Goal: Task Accomplishment & Management: Use online tool/utility

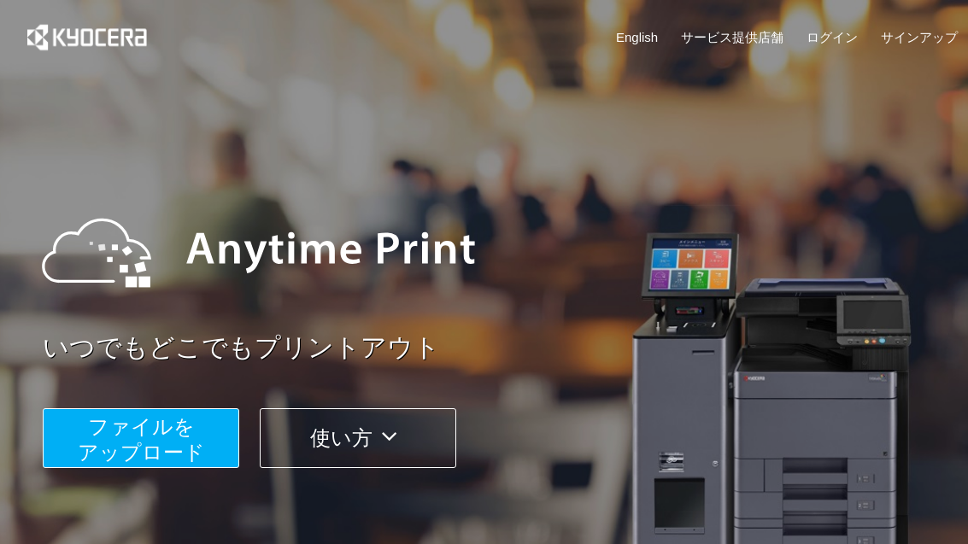
click at [171, 453] on span "ファイルを ​​アップロード" at bounding box center [141, 439] width 127 height 49
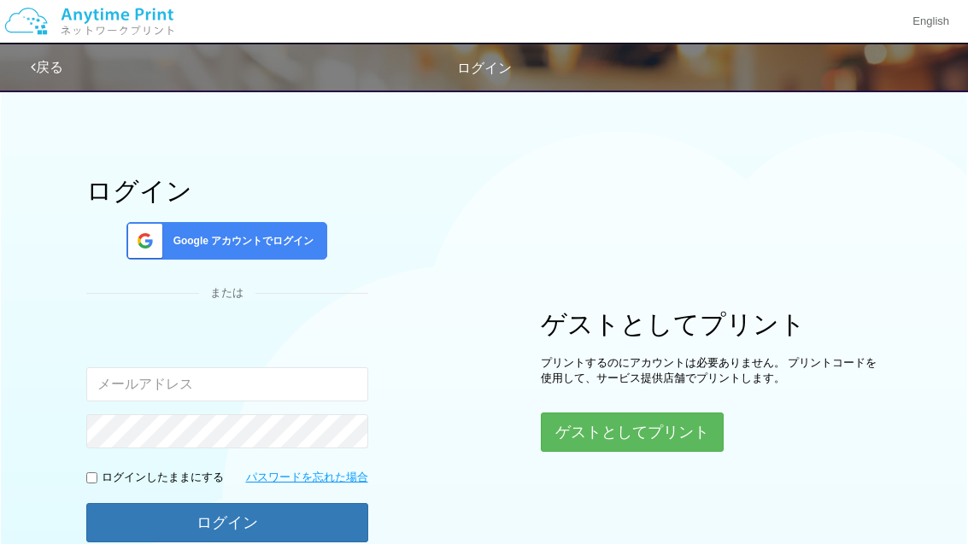
click at [288, 246] on span "Google アカウントでログイン" at bounding box center [241, 241] width 148 height 15
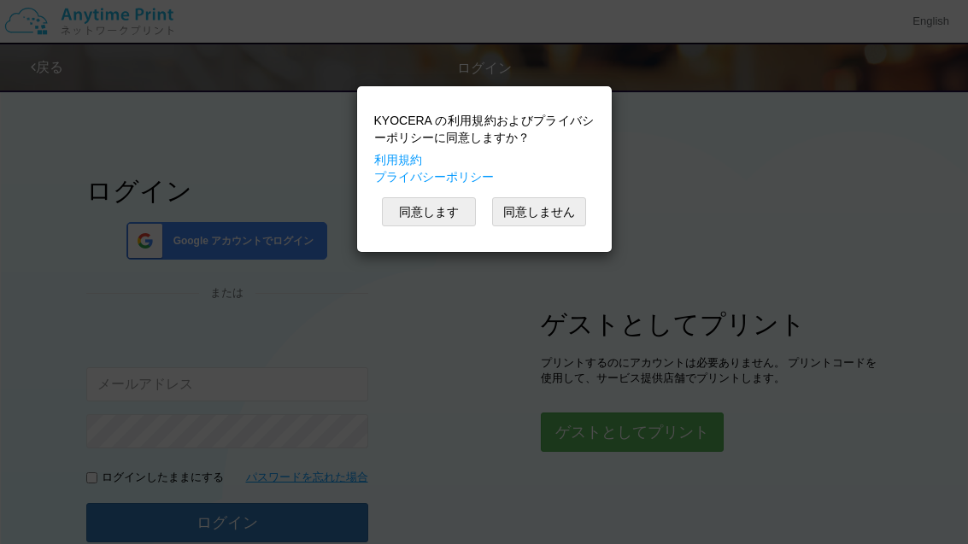
click at [433, 223] on button "同意します" at bounding box center [429, 211] width 94 height 29
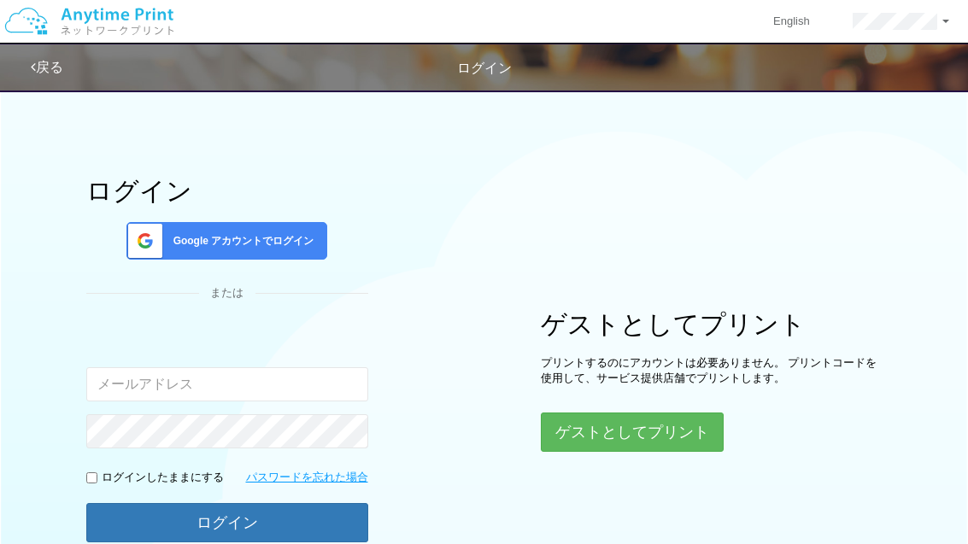
click at [123, 25] on img at bounding box center [89, 21] width 182 height 60
click at [130, 21] on img at bounding box center [89, 21] width 182 height 60
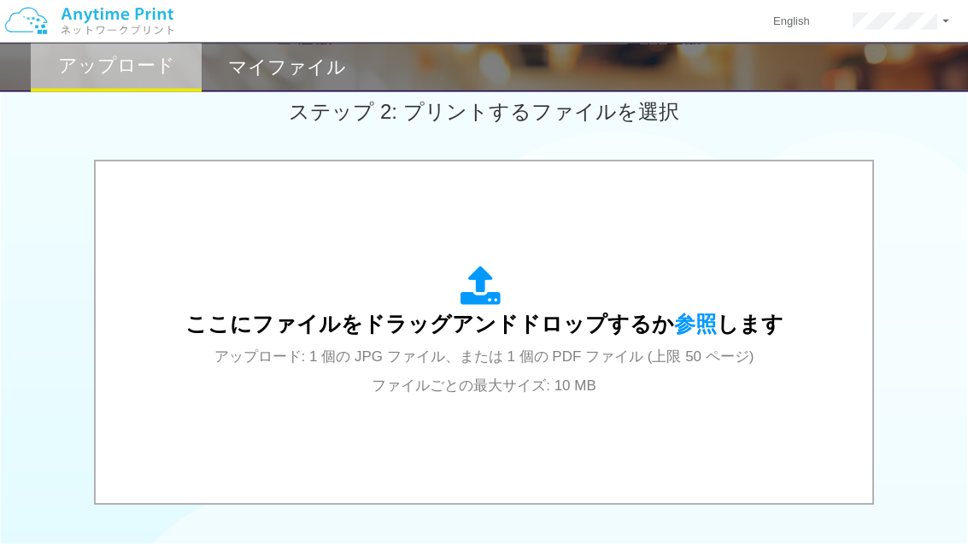
scroll to position [489, 0]
click at [560, 349] on span "アップロード: 1 個の JPG ファイル、または 1 個の PDF ファイル (上限 50 ページ) ファイルごとの最大サイズ: 10 MB" at bounding box center [484, 371] width 540 height 45
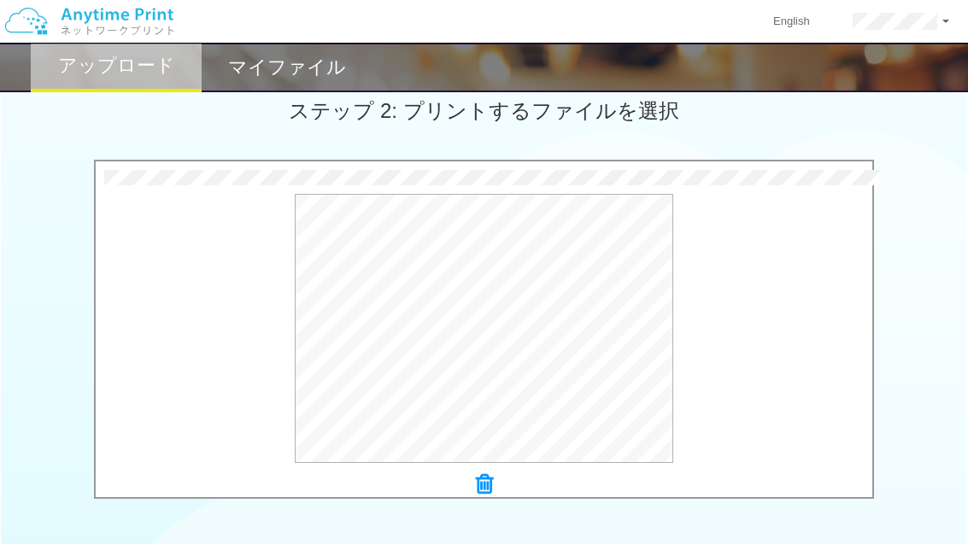
click at [0, 0] on button "プレビュー" at bounding box center [0, 0] width 0 height 0
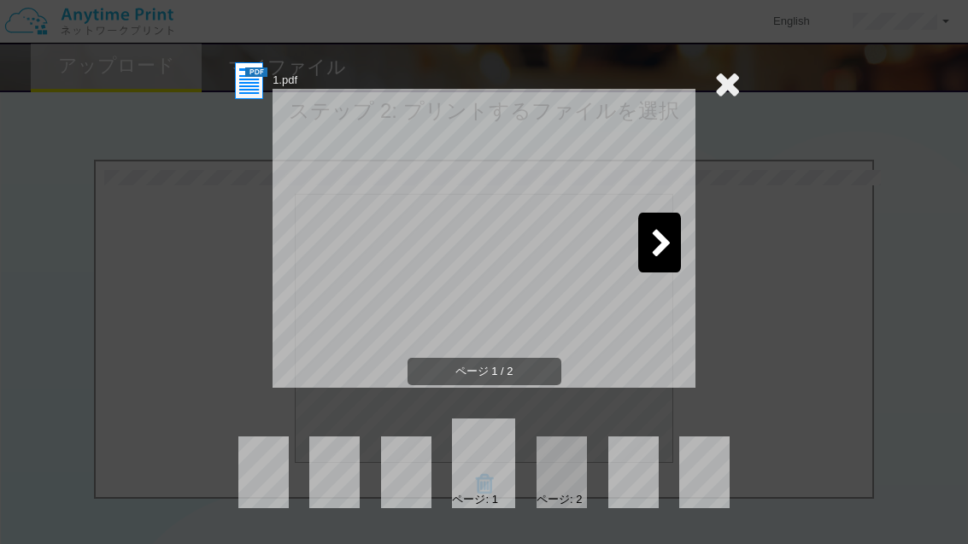
click at [660, 249] on icon at bounding box center [661, 245] width 21 height 30
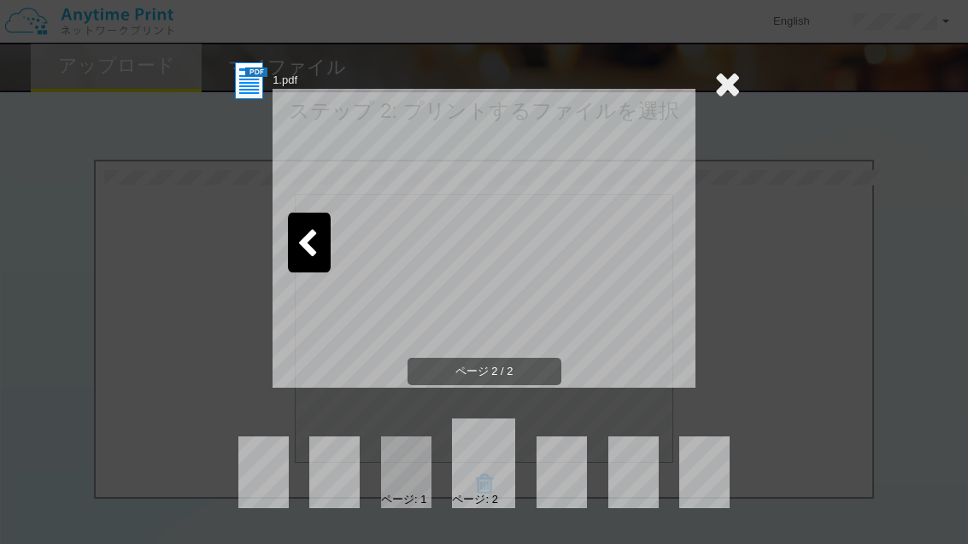
click at [724, 94] on icon at bounding box center [727, 84] width 26 height 34
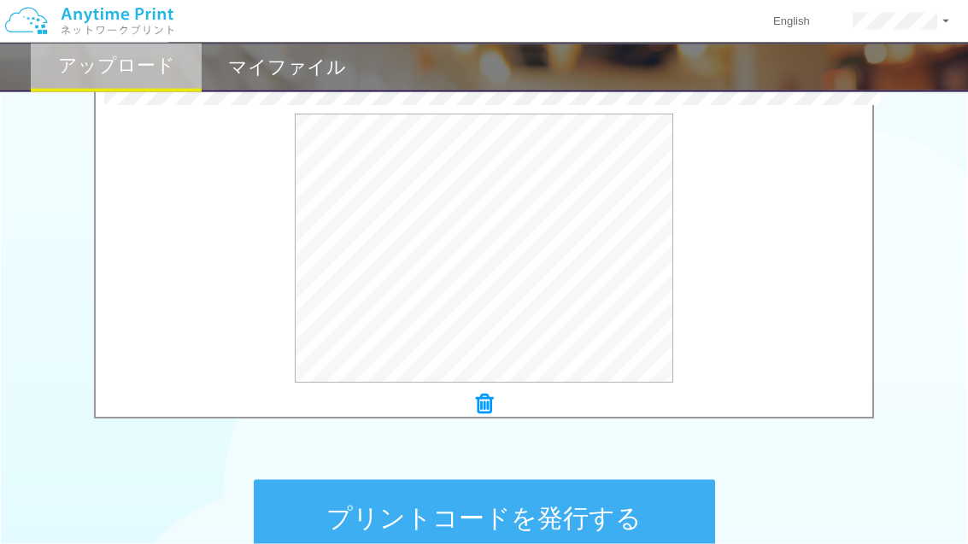
scroll to position [660, 0]
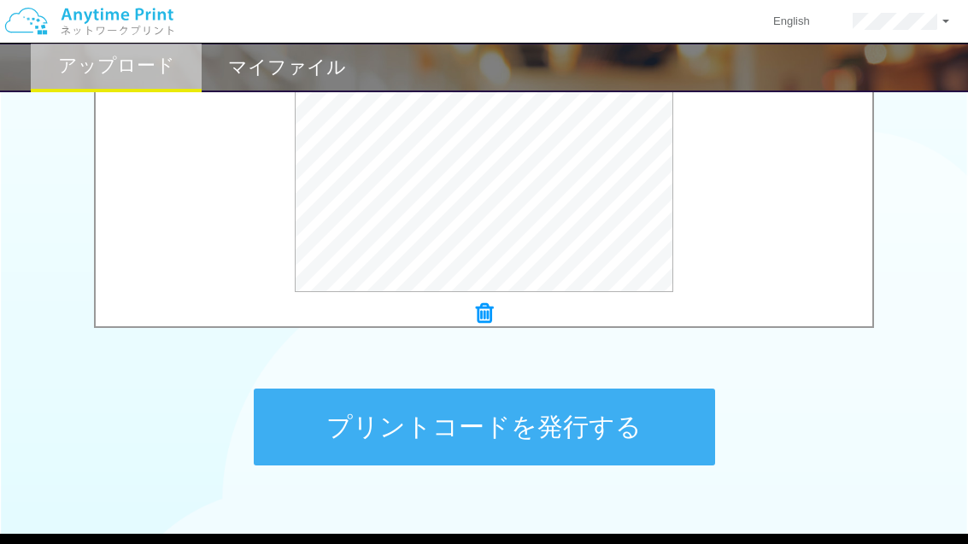
click at [635, 426] on button "プリントコードを発行する" at bounding box center [484, 427] width 461 height 77
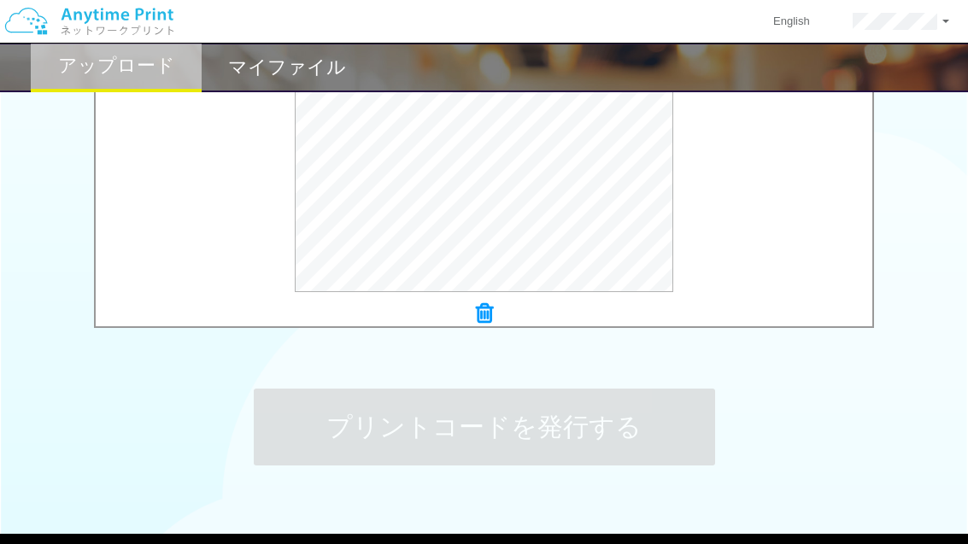
scroll to position [0, 0]
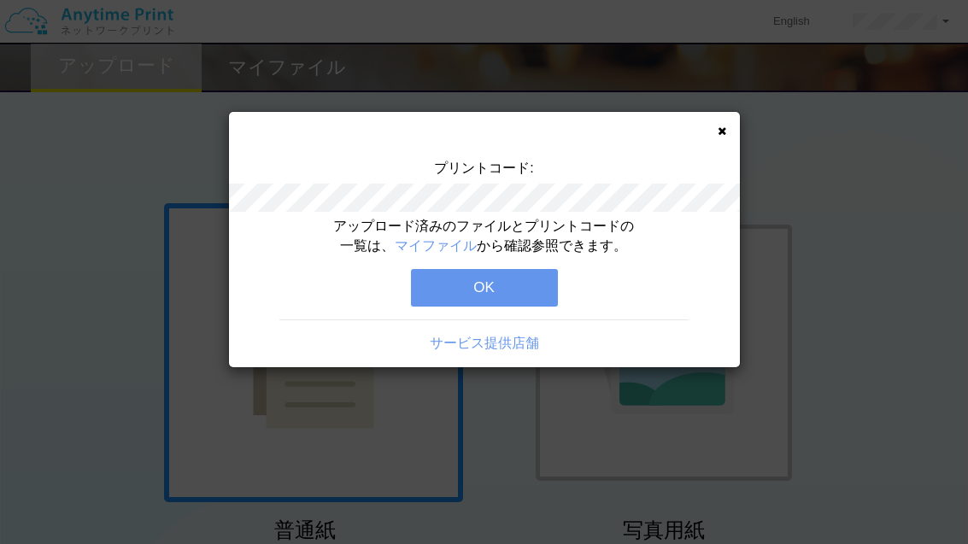
click at [720, 132] on icon at bounding box center [722, 131] width 9 height 11
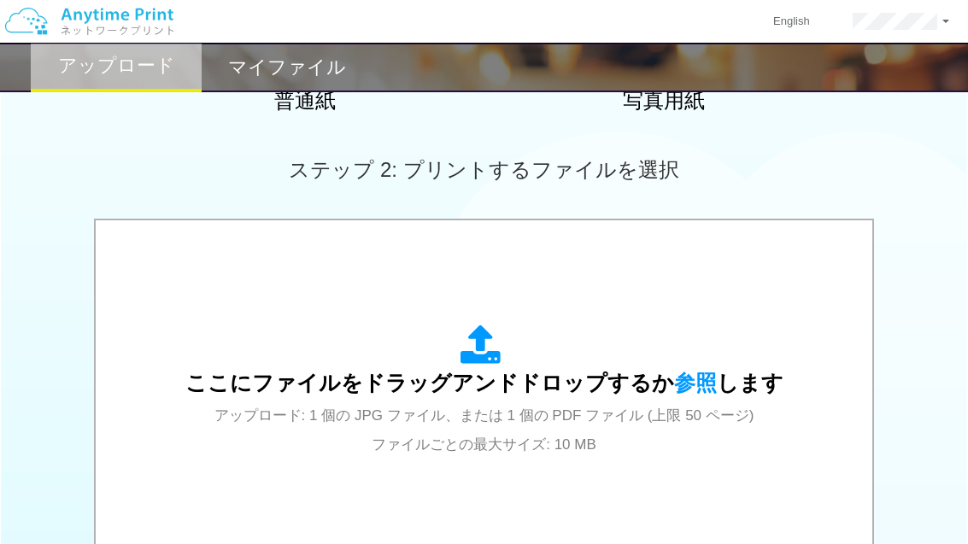
scroll to position [433, 0]
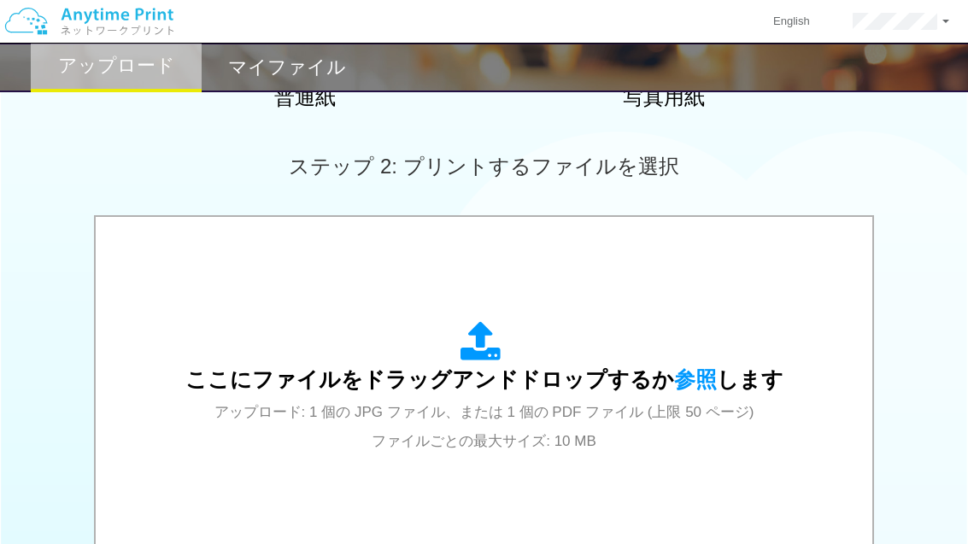
click at [451, 396] on div "ここにファイルをドラッグアンドドロップするか 参照 します アップロード: 1 個の JPG ファイル、または 1 個の PDF ファイル (上限 50 ペー…" at bounding box center [484, 387] width 598 height 133
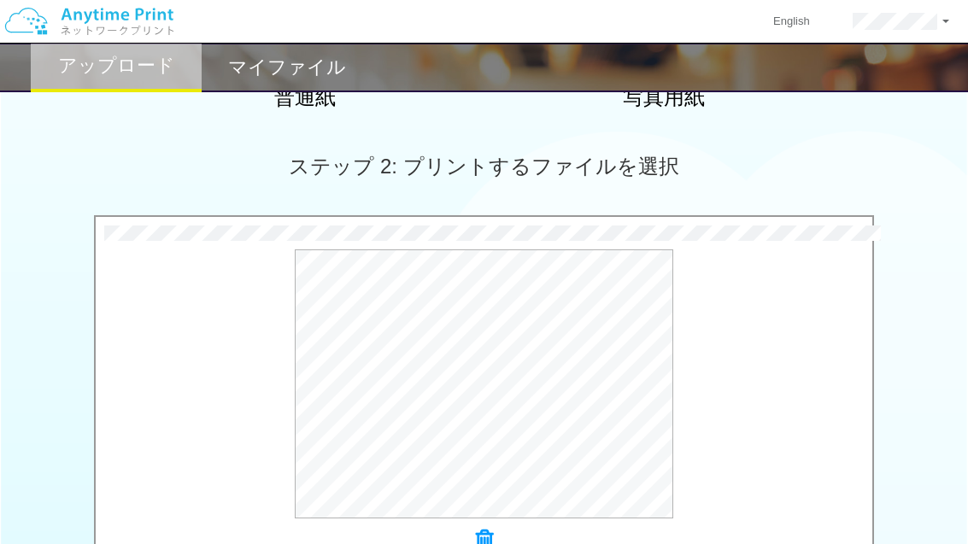
click at [0, 0] on button "プレビュー" at bounding box center [0, 0] width 0 height 0
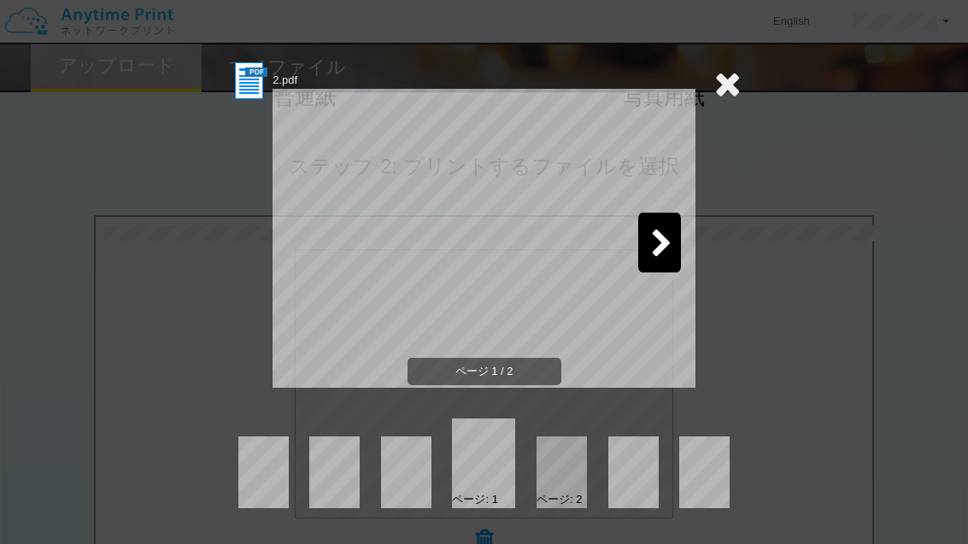
click at [666, 247] on icon at bounding box center [661, 245] width 21 height 30
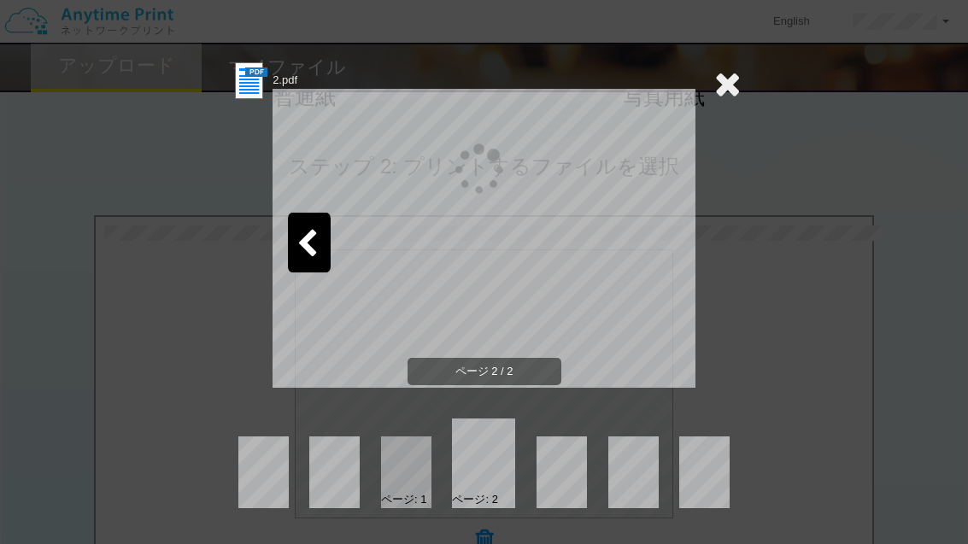
click at [727, 87] on icon at bounding box center [727, 84] width 26 height 34
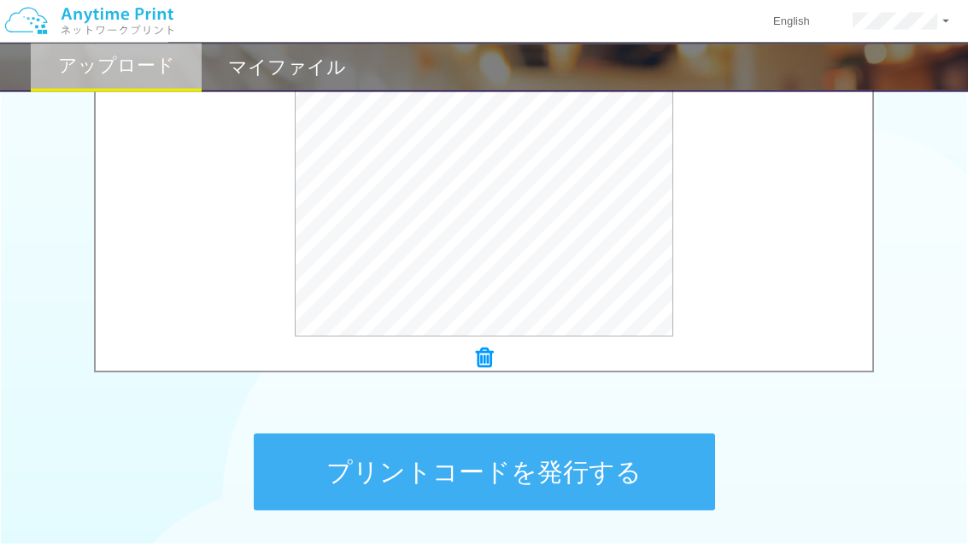
click at [564, 475] on button "プリントコードを発行する" at bounding box center [484, 472] width 461 height 77
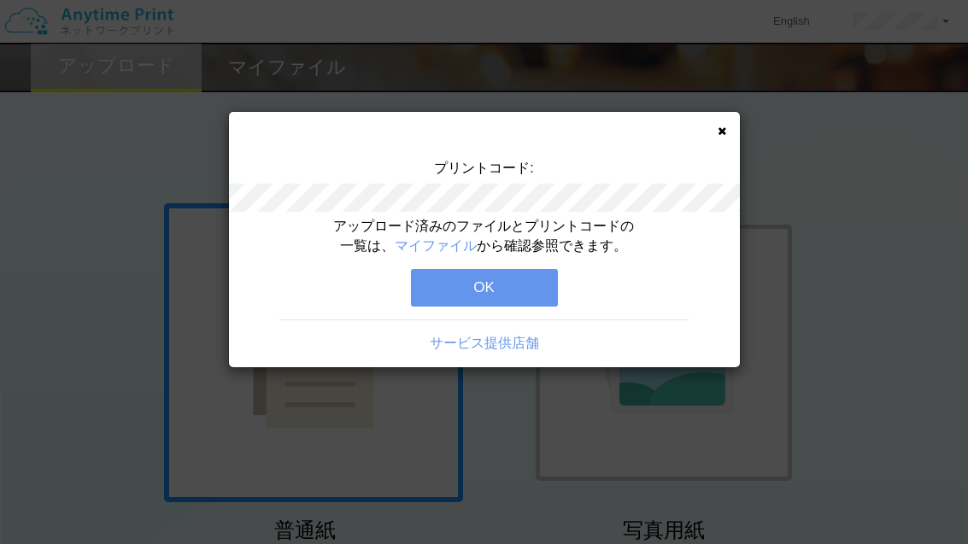
click at [718, 141] on div "プリントコード: アップロード済みのファイルとプリントコードの一覧は、 マイファイル から確認参照できます。 OK サービス提供店舗" at bounding box center [484, 239] width 511 height 255
click at [725, 133] on icon at bounding box center [722, 131] width 9 height 11
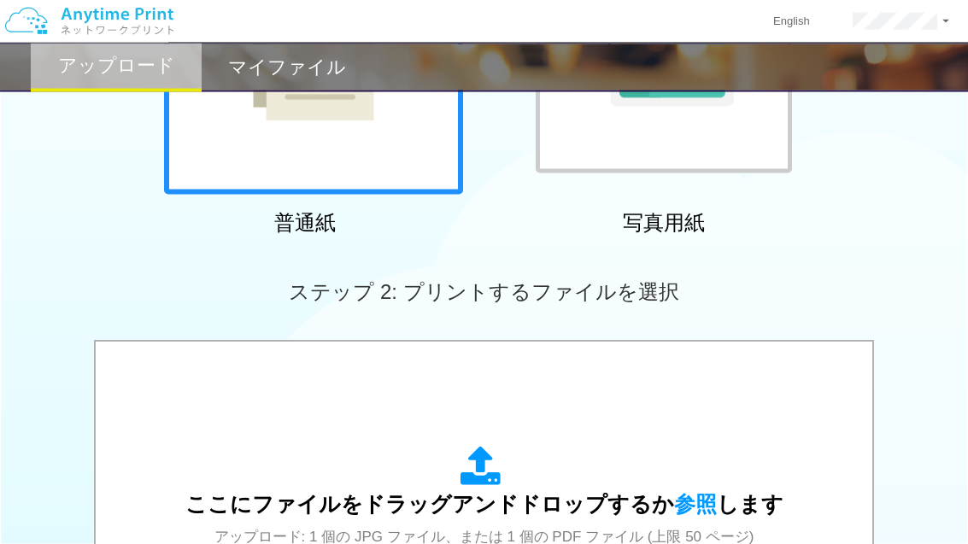
scroll to position [308, 0]
click at [550, 425] on div "ここにファイルをドラッグアンドドロップするか 参照 します アップロード: 1 個の JPG ファイル、または 1 個の PDF ファイル (上限 50 ペー…" at bounding box center [484, 513] width 742 height 308
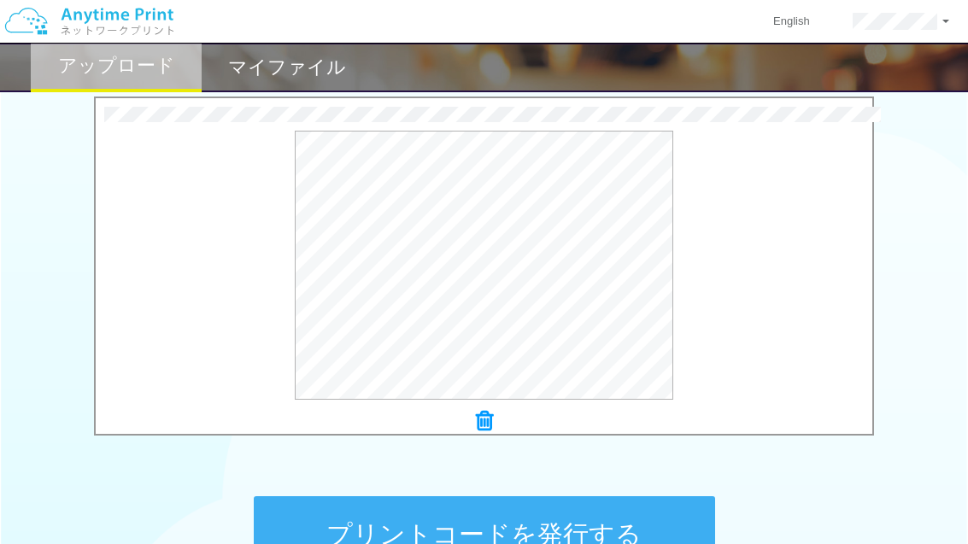
scroll to position [549, 0]
click at [0, 0] on button "プレビュー" at bounding box center [0, 0] width 0 height 0
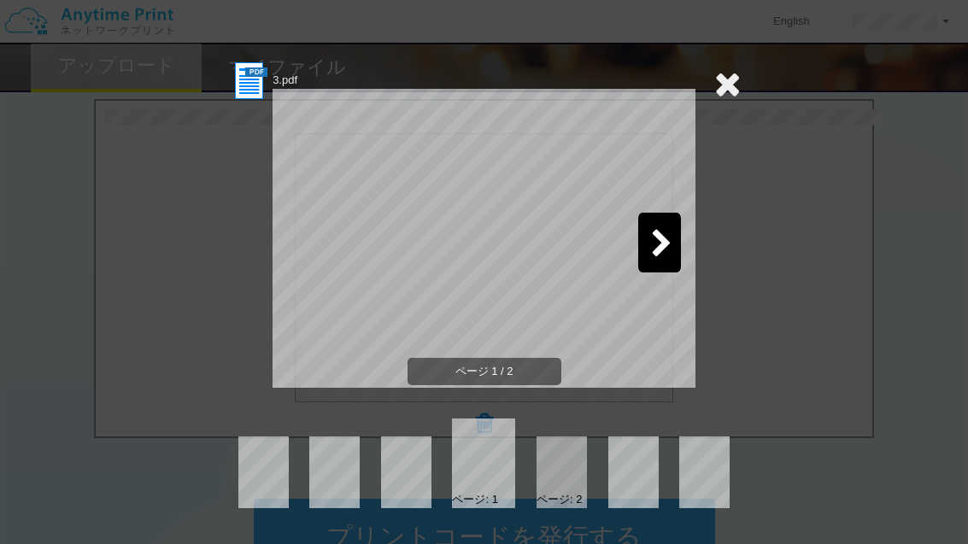
click at [649, 250] on div at bounding box center [659, 243] width 43 height 60
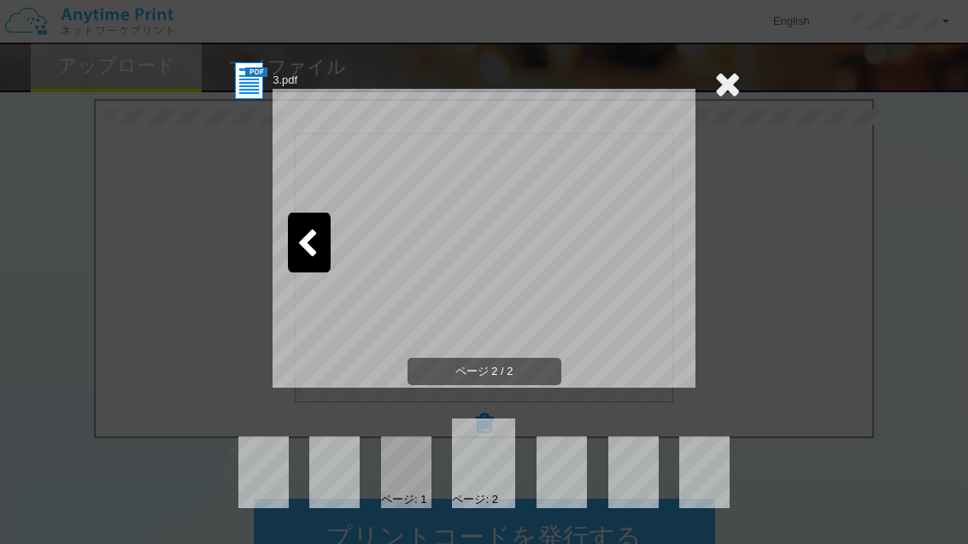
click at [722, 90] on icon at bounding box center [727, 84] width 26 height 34
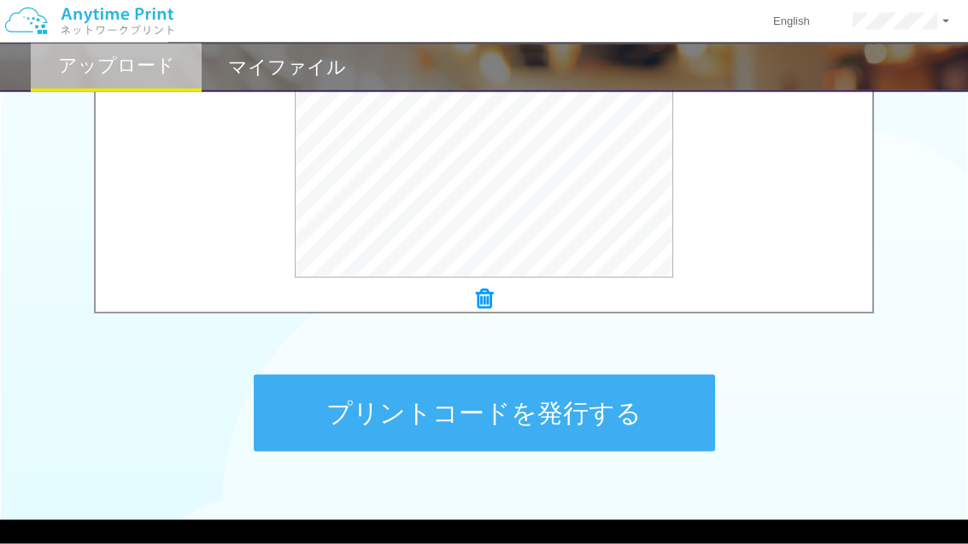
click at [579, 402] on button "プリントコードを発行する" at bounding box center [484, 413] width 461 height 77
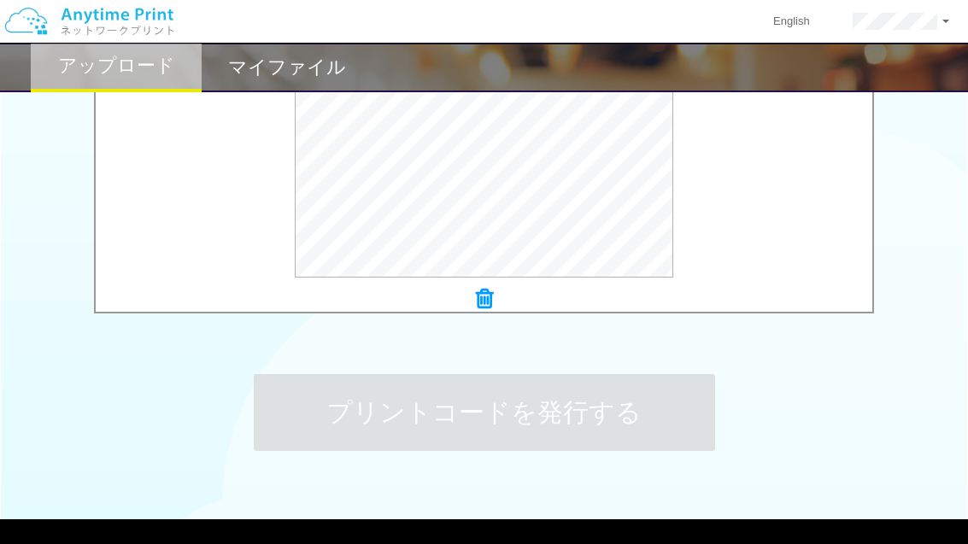
scroll to position [0, 0]
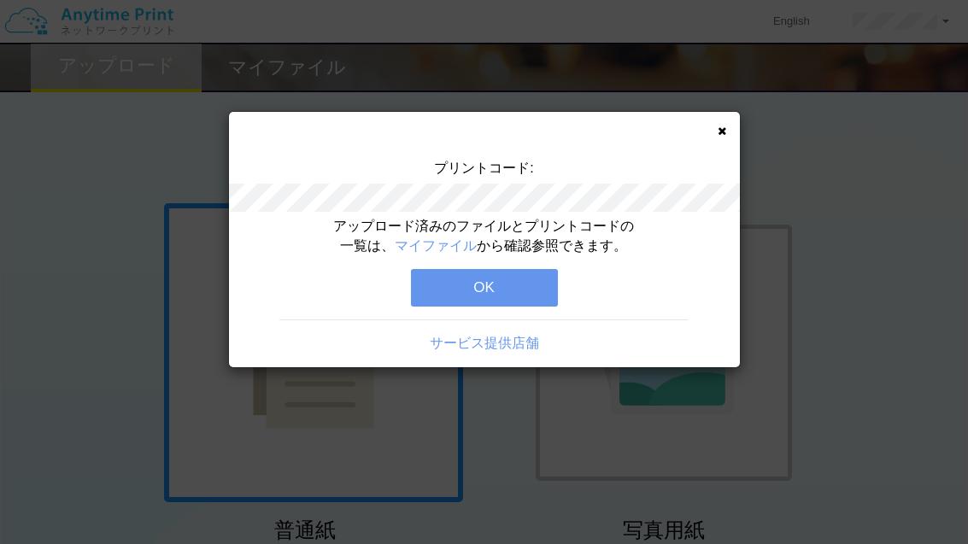
click at [718, 129] on icon at bounding box center [722, 131] width 9 height 11
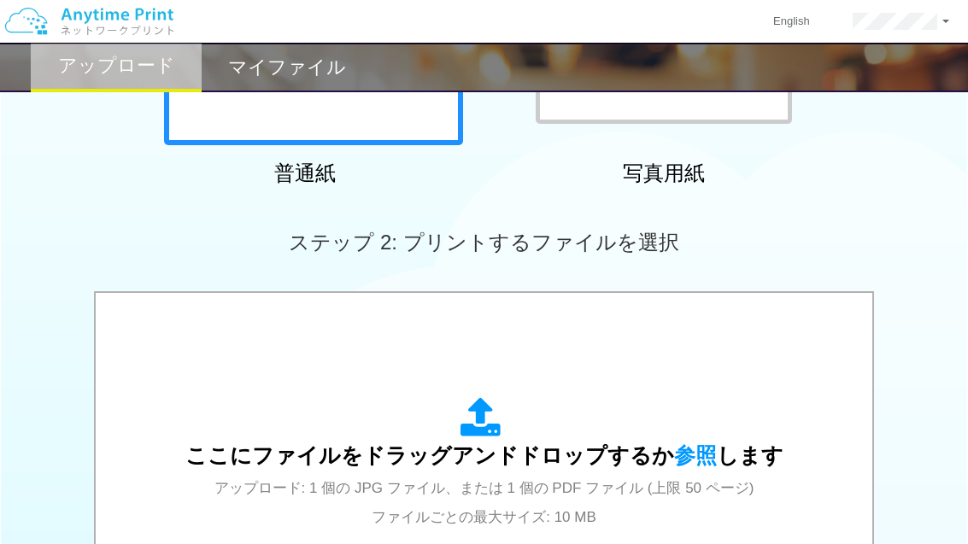
scroll to position [395, 0]
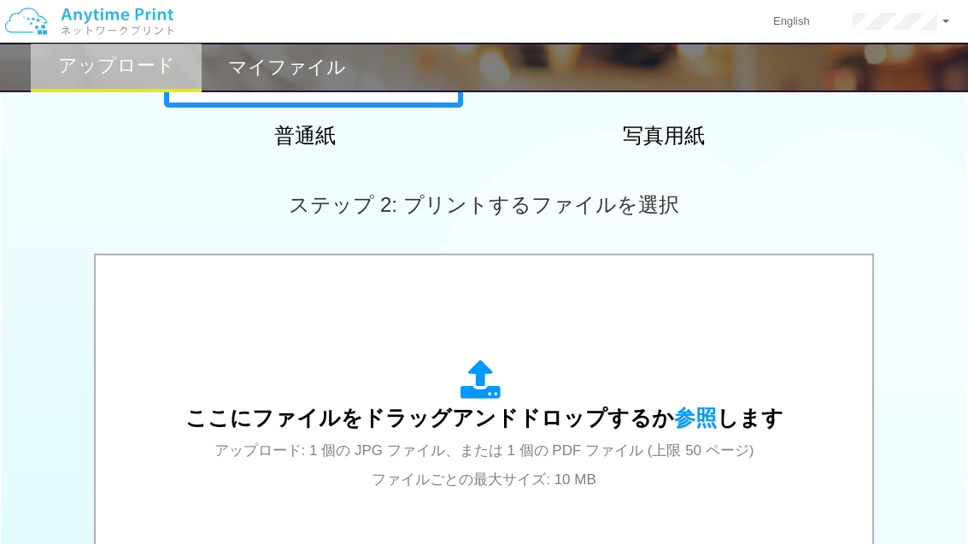
click at [571, 349] on div "ここにファイルをドラッグアンドドロップするか 参照 します アップロード: 1 個の JPG ファイル、または 1 個の PDF ファイル (上限 50 ペー…" at bounding box center [484, 427] width 742 height 308
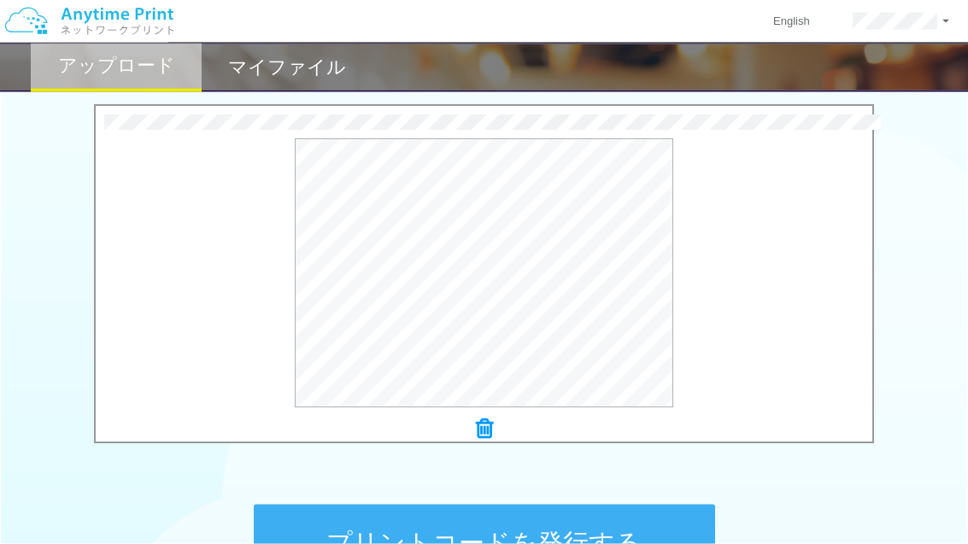
scroll to position [545, 0]
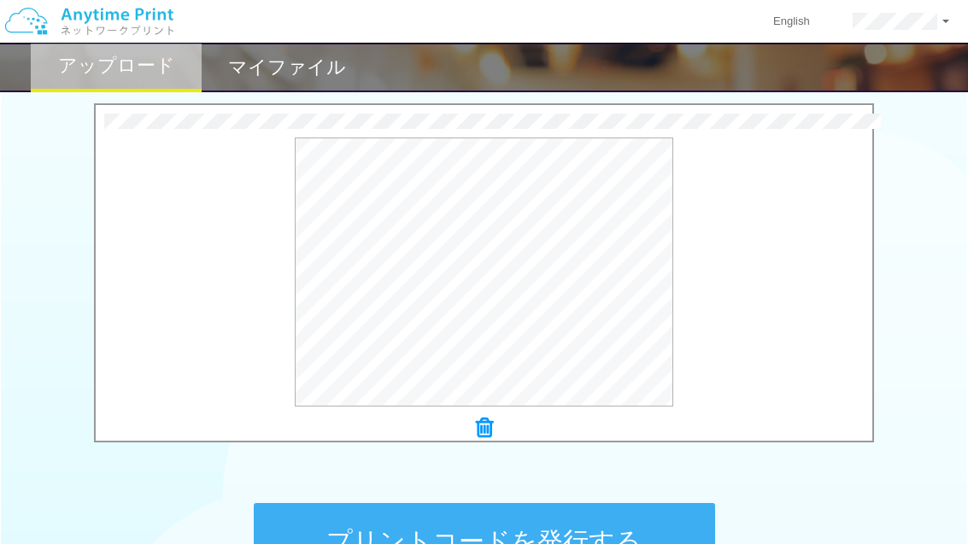
click at [0, 0] on button "プレビュー" at bounding box center [0, 0] width 0 height 0
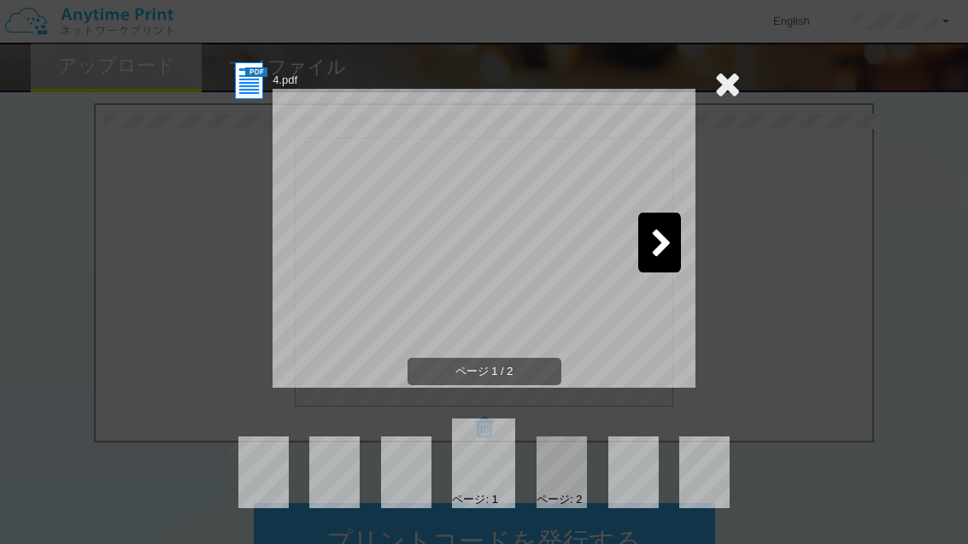
click at [668, 253] on icon at bounding box center [661, 245] width 21 height 30
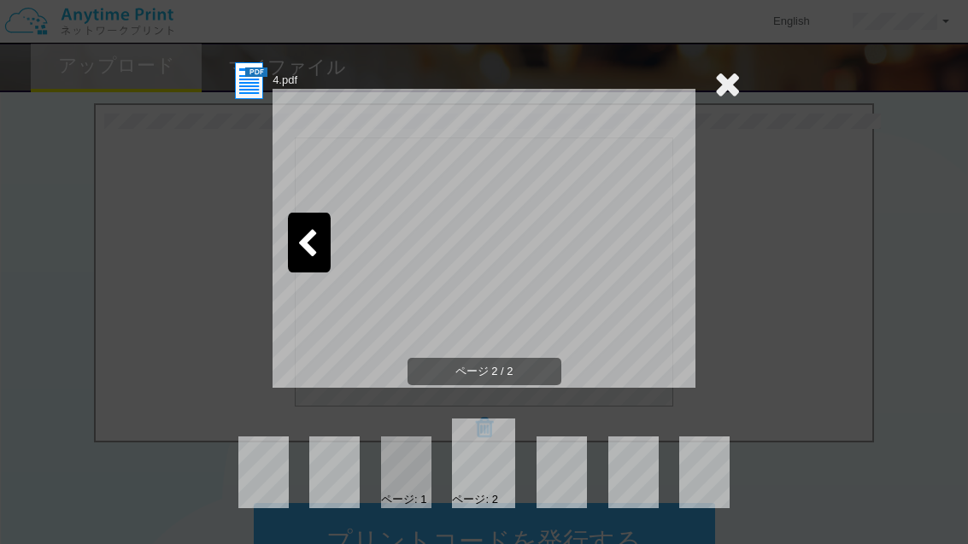
click at [723, 91] on icon at bounding box center [727, 84] width 26 height 34
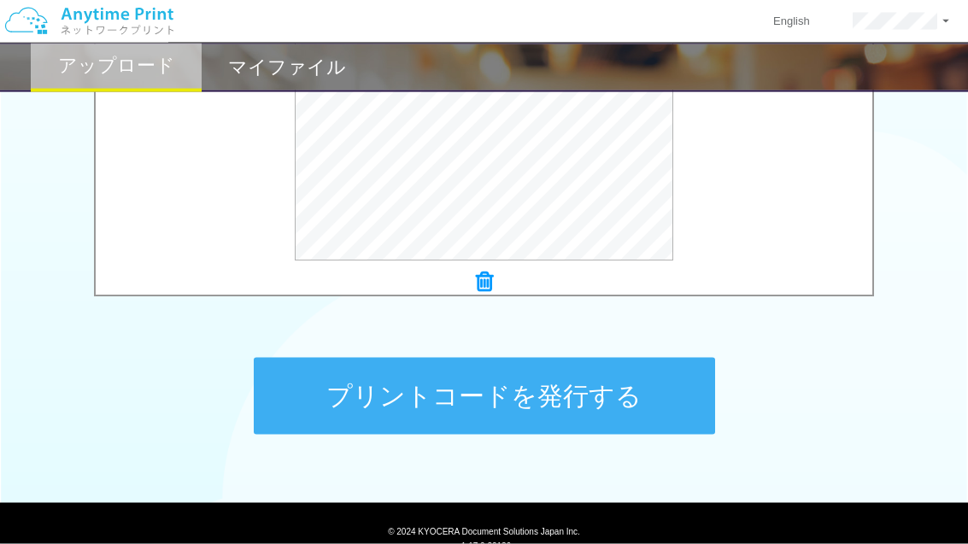
scroll to position [700, 0]
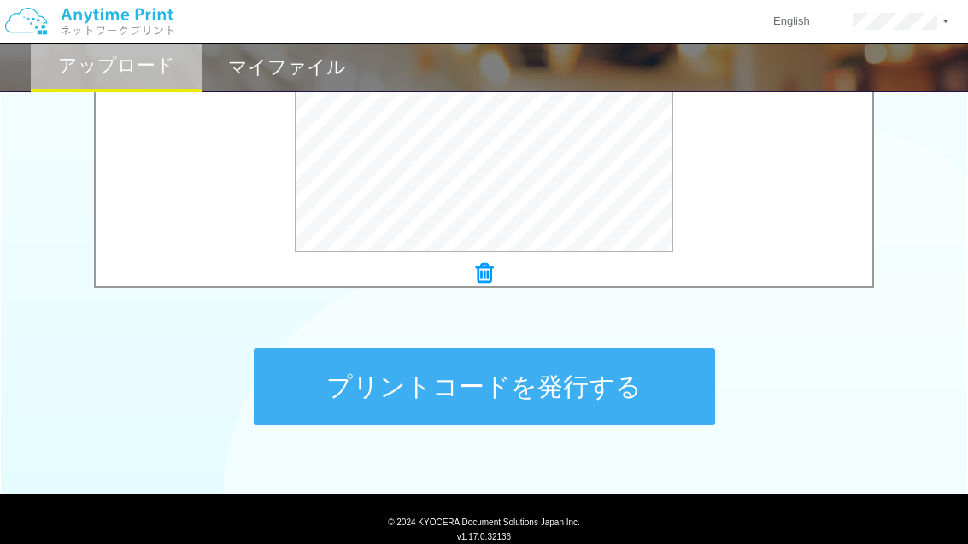
click at [583, 390] on button "プリントコードを発行する" at bounding box center [484, 387] width 461 height 77
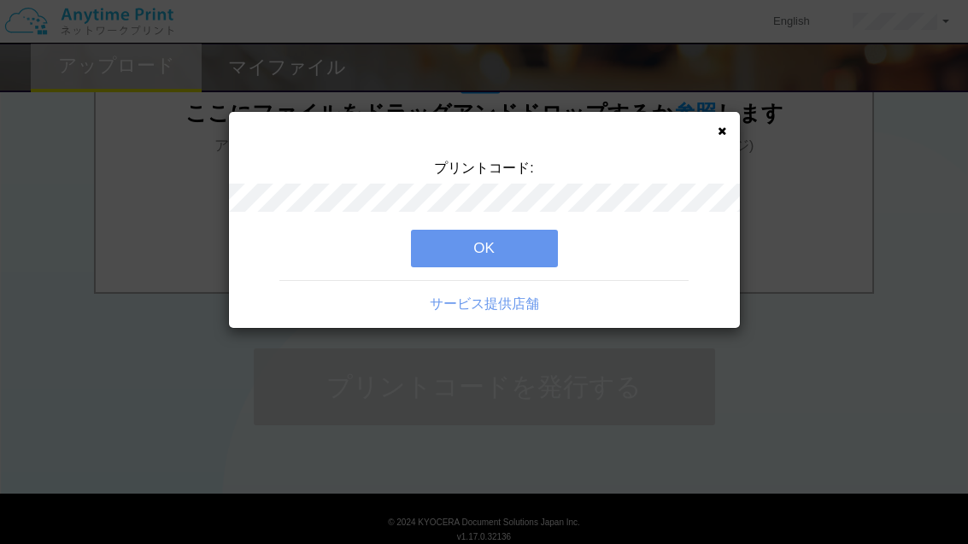
scroll to position [0, 0]
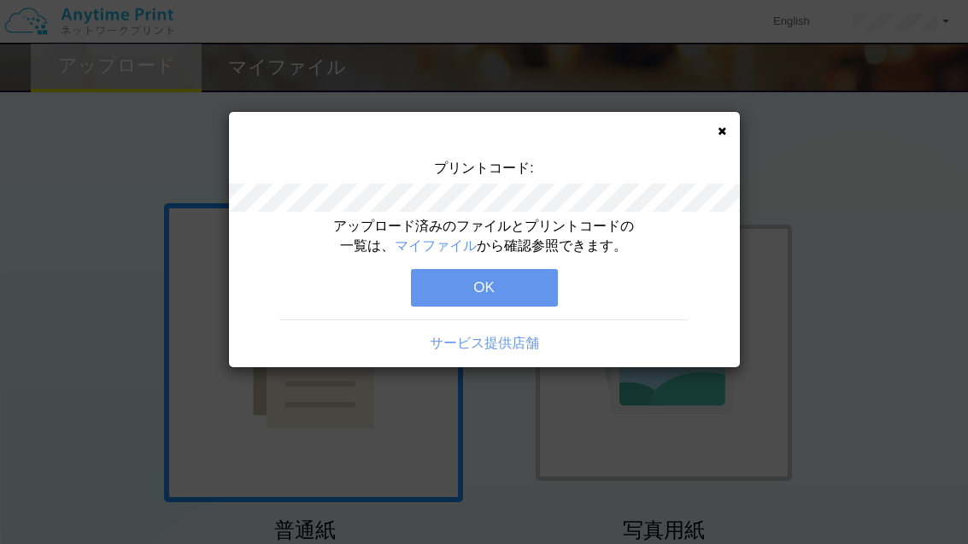
click at [714, 143] on div "プリントコード: アップロード済みのファイルとプリントコードの一覧は、 マイファイル から確認参照できます。 OK サービス提供店舗" at bounding box center [484, 239] width 511 height 255
click at [732, 130] on div "プリントコード: アップロード済みのファイルとプリントコードの一覧は、 マイファイル から確認参照できます。 OK サービス提供店舗" at bounding box center [484, 239] width 511 height 255
click at [722, 130] on icon at bounding box center [722, 131] width 9 height 11
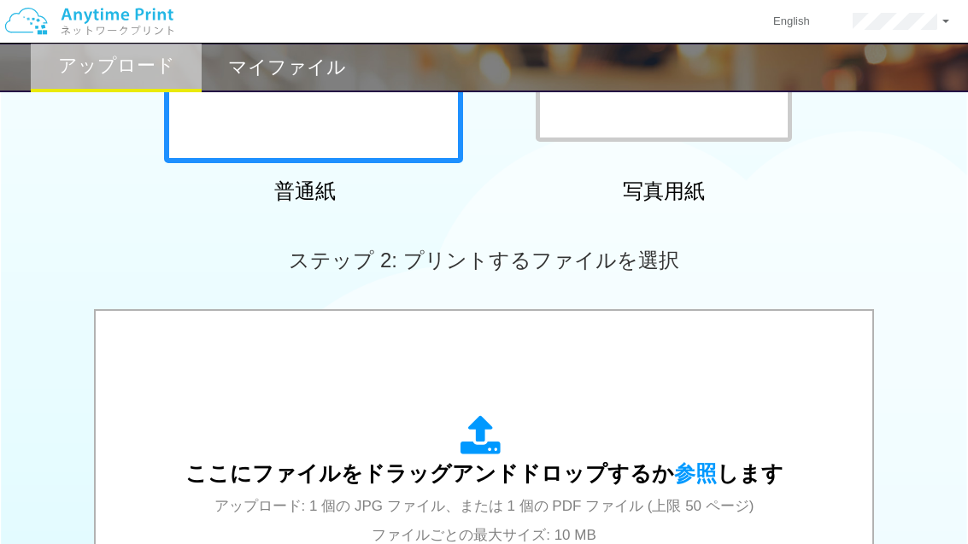
scroll to position [358, 0]
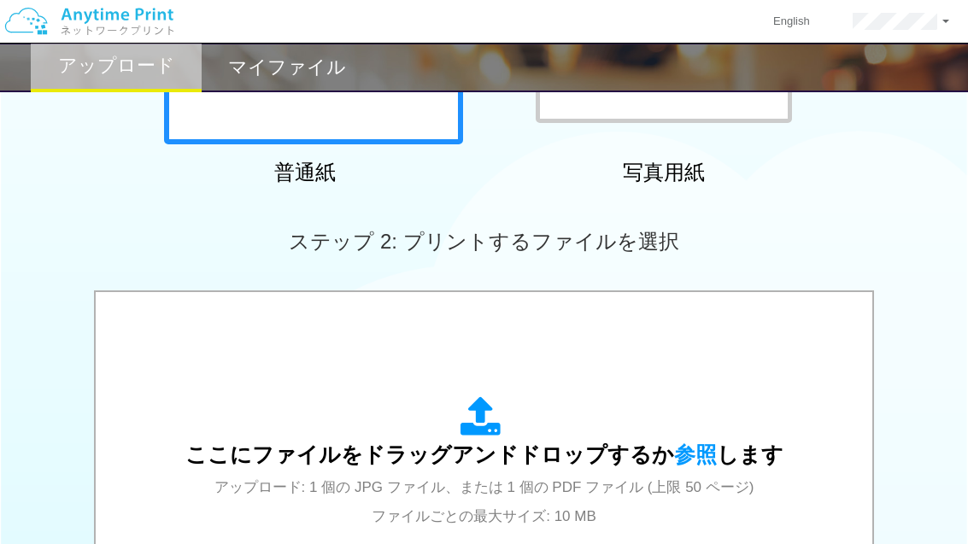
click at [539, 398] on div "ここにファイルをドラッグアンドドロップするか 参照 します アップロード: 1 個の JPG ファイル、または 1 個の PDF ファイル (上限 50 ペー…" at bounding box center [484, 462] width 598 height 133
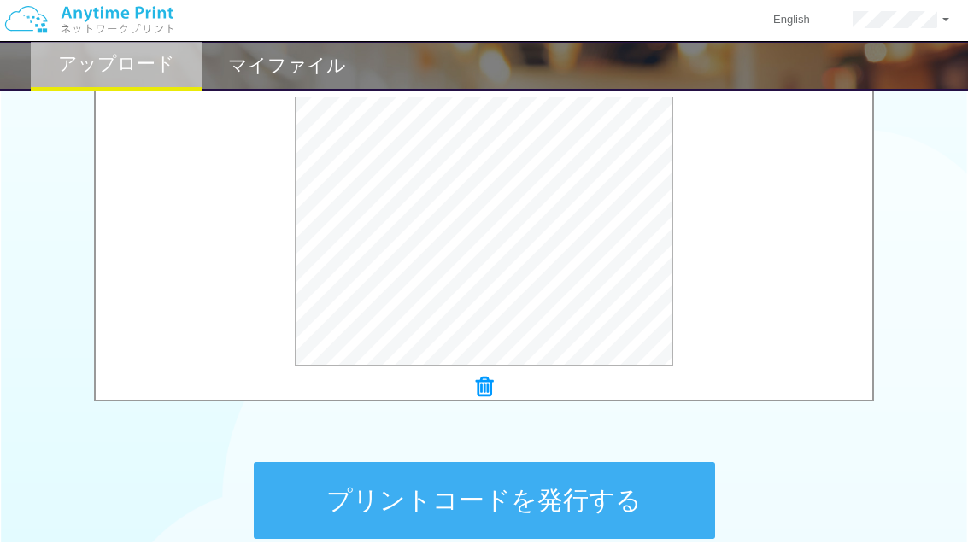
scroll to position [586, 0]
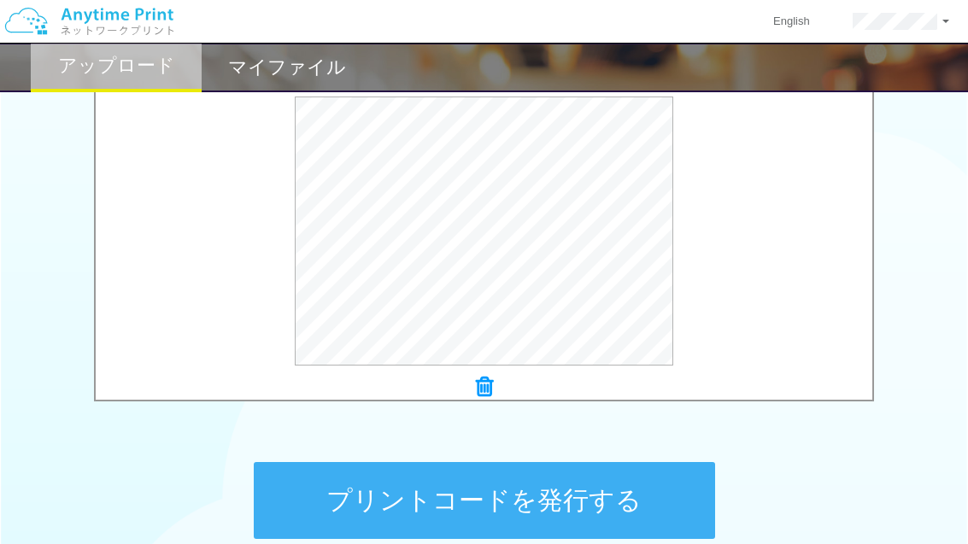
click at [0, 0] on button "プレビュー" at bounding box center [0, 0] width 0 height 0
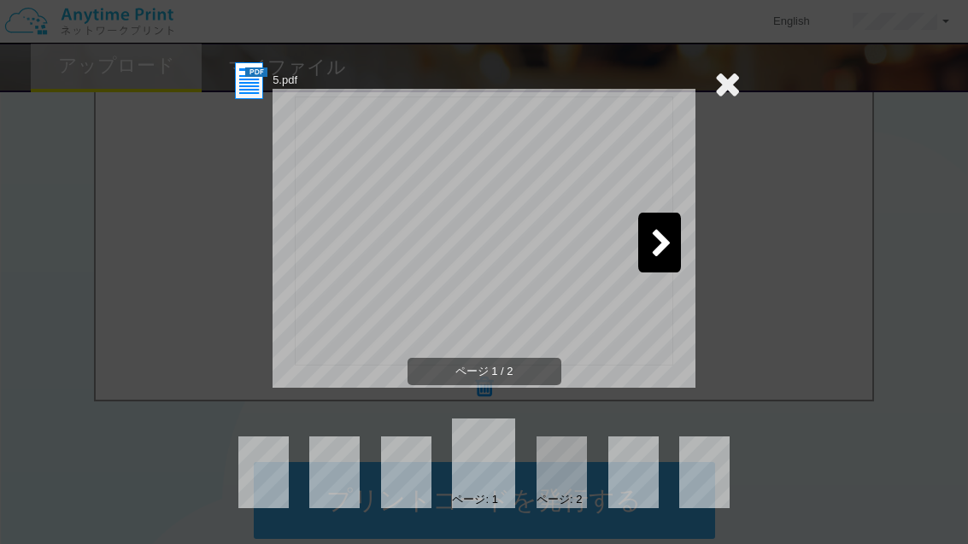
click at [665, 237] on icon at bounding box center [661, 245] width 21 height 30
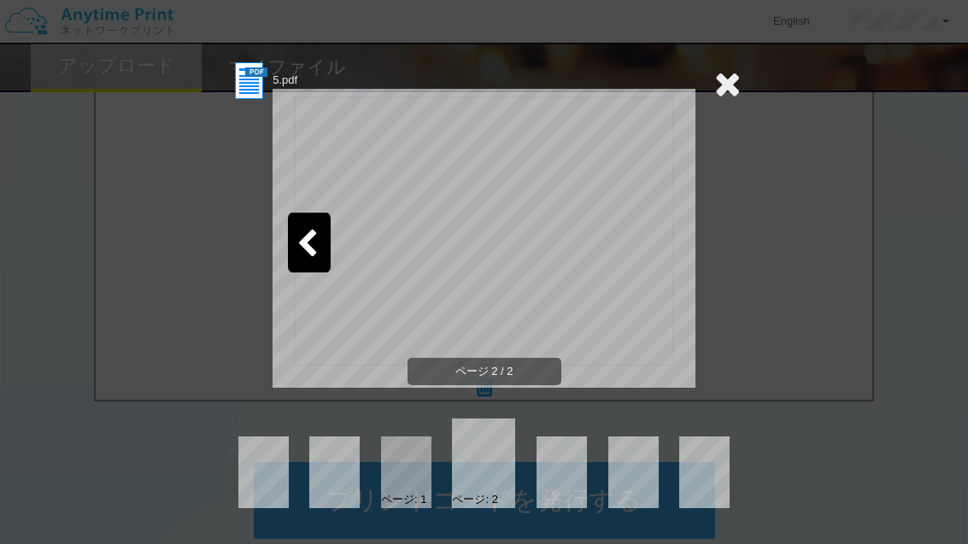
click at [718, 99] on icon at bounding box center [727, 84] width 26 height 34
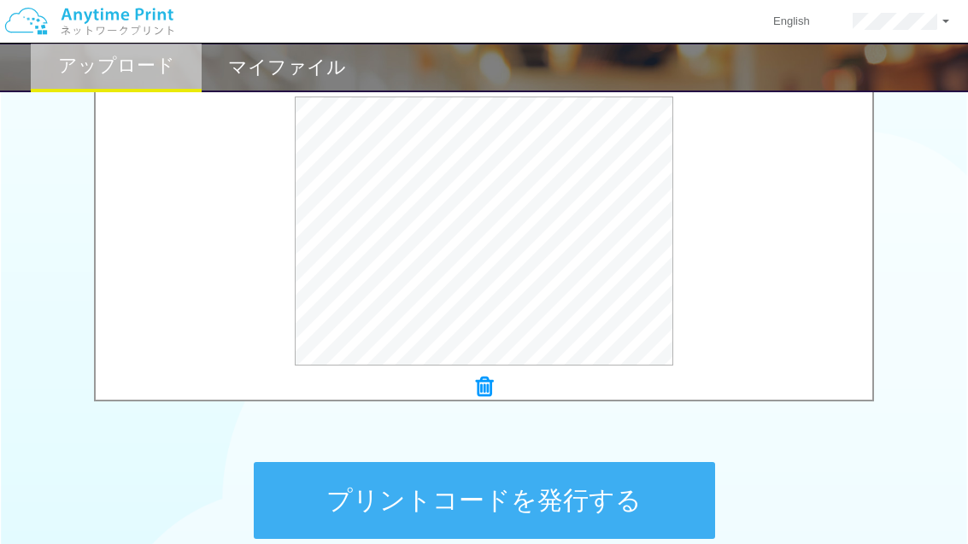
click at [478, 502] on button "プリントコードを発行する" at bounding box center [484, 500] width 461 height 77
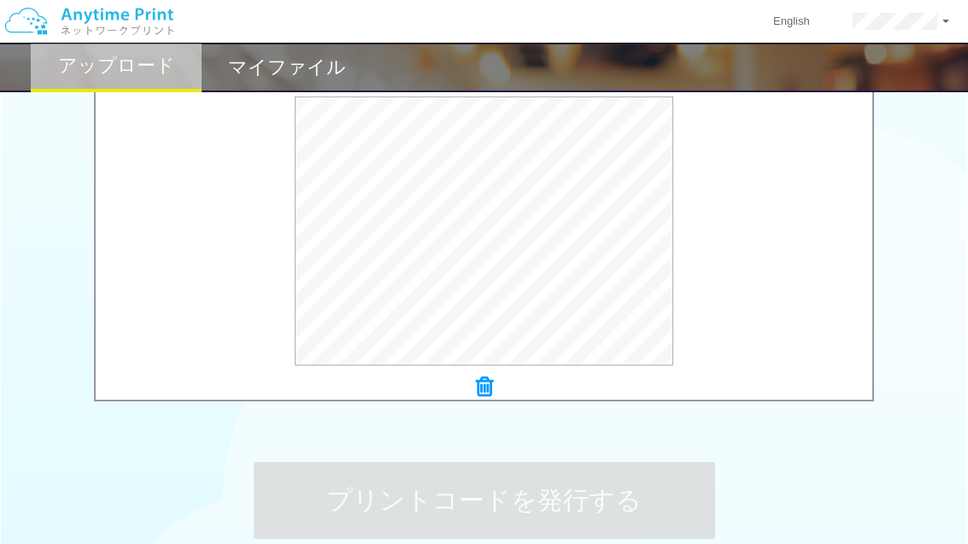
scroll to position [0, 0]
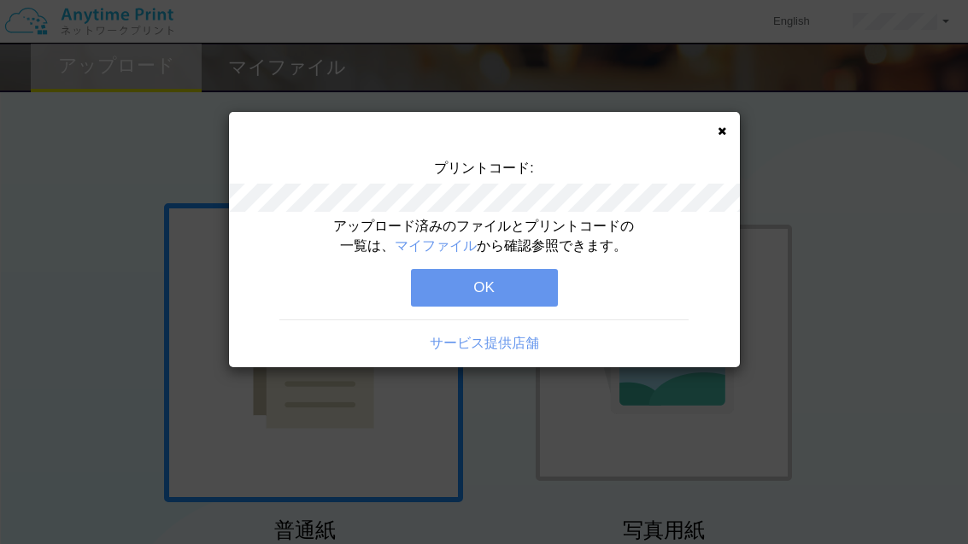
click at [723, 126] on icon at bounding box center [722, 131] width 9 height 11
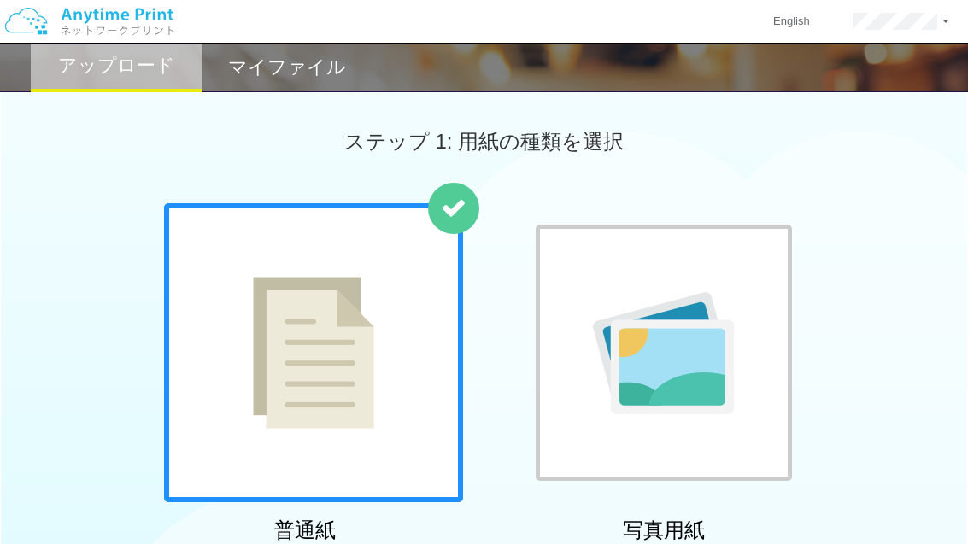
click at [299, 87] on div "マイファイル" at bounding box center [287, 68] width 171 height 50
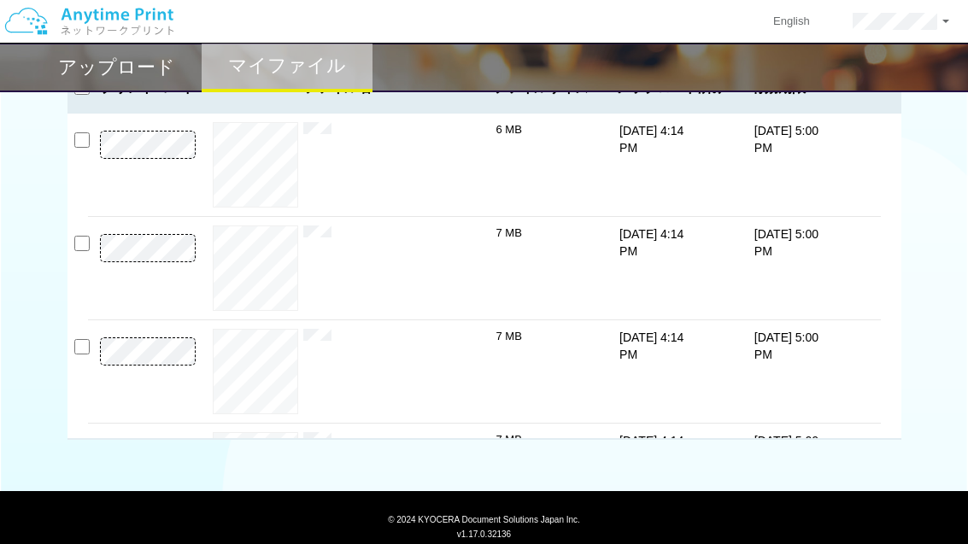
click at [79, 136] on input "checkbox" at bounding box center [81, 139] width 15 height 15
checkbox input "true"
click at [83, 240] on input "checkbox" at bounding box center [81, 243] width 15 height 15
checkbox input "true"
click at [85, 341] on input "checkbox" at bounding box center [81, 346] width 15 height 15
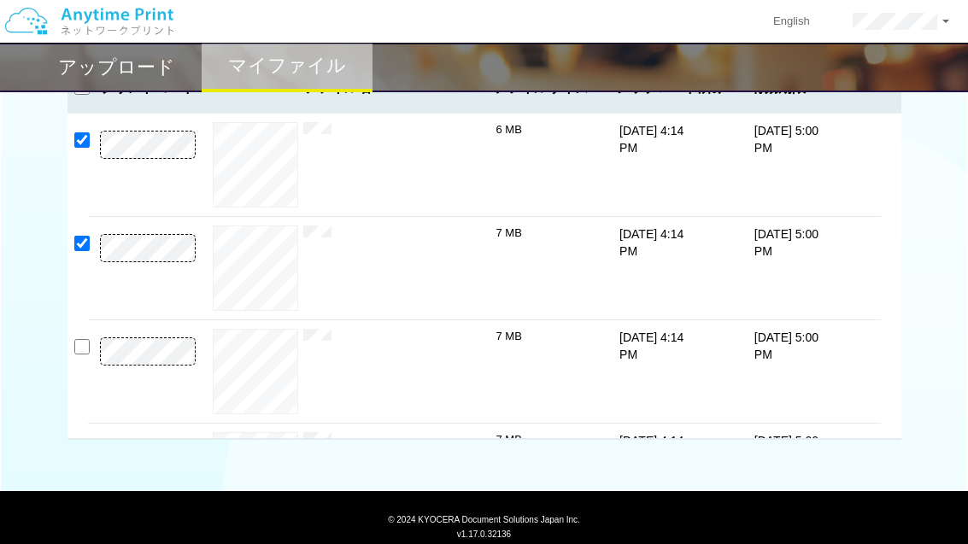
checkbox input "true"
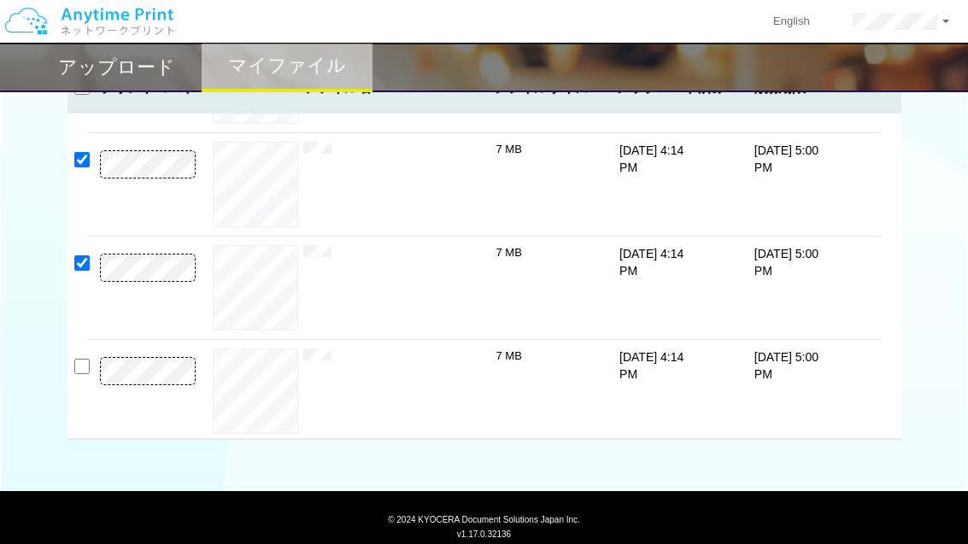
scroll to position [132, 0]
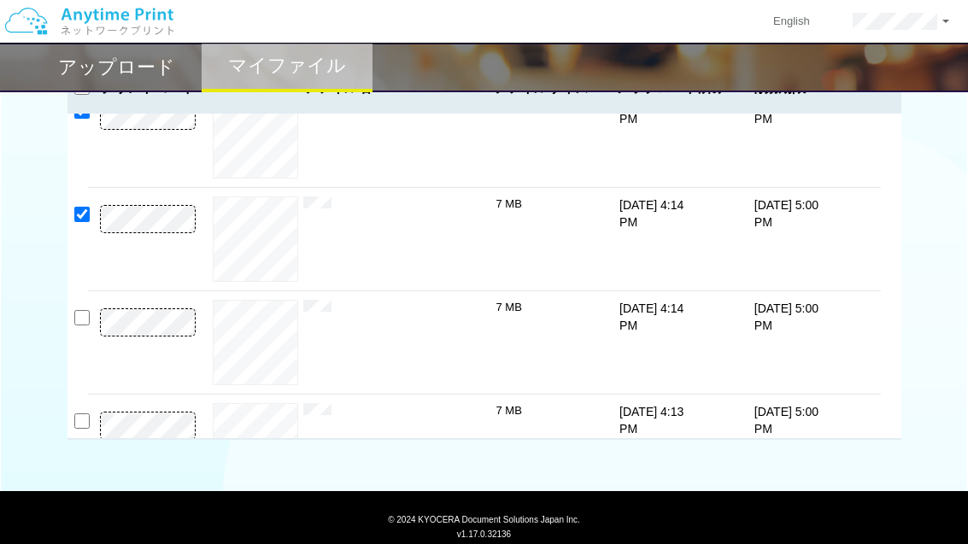
click at [82, 321] on input "checkbox" at bounding box center [81, 317] width 15 height 15
checkbox input "true"
click at [88, 421] on input "checkbox" at bounding box center [81, 420] width 15 height 15
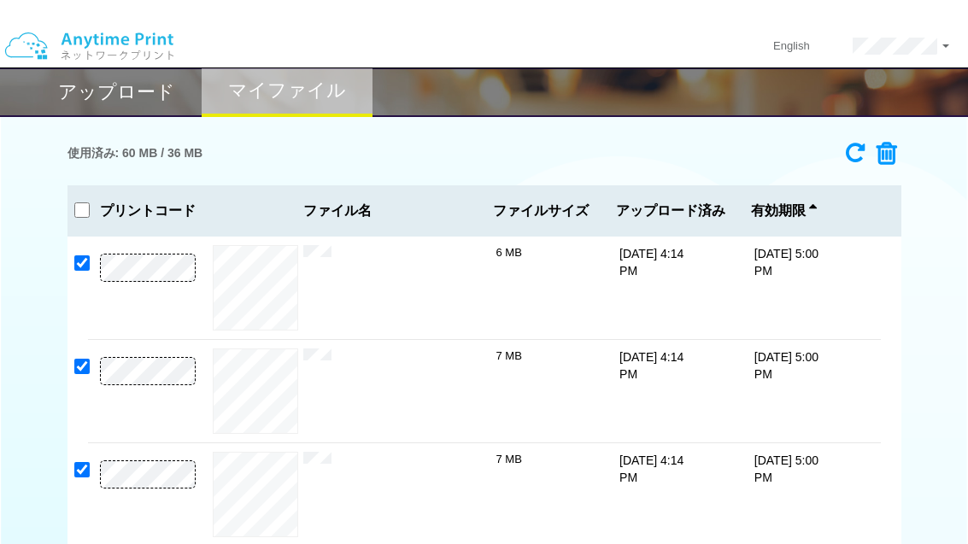
scroll to position [0, 0]
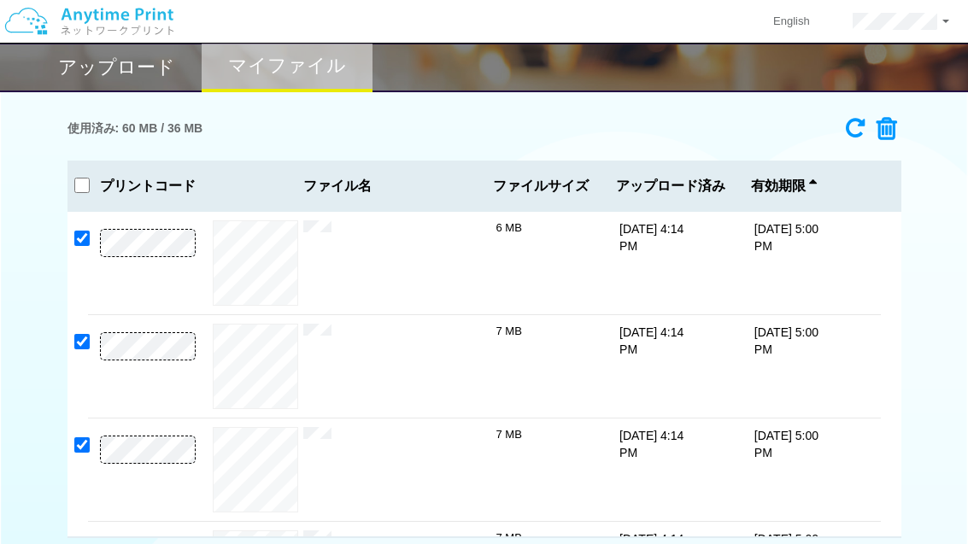
click at [893, 131] on icon at bounding box center [881, 129] width 32 height 26
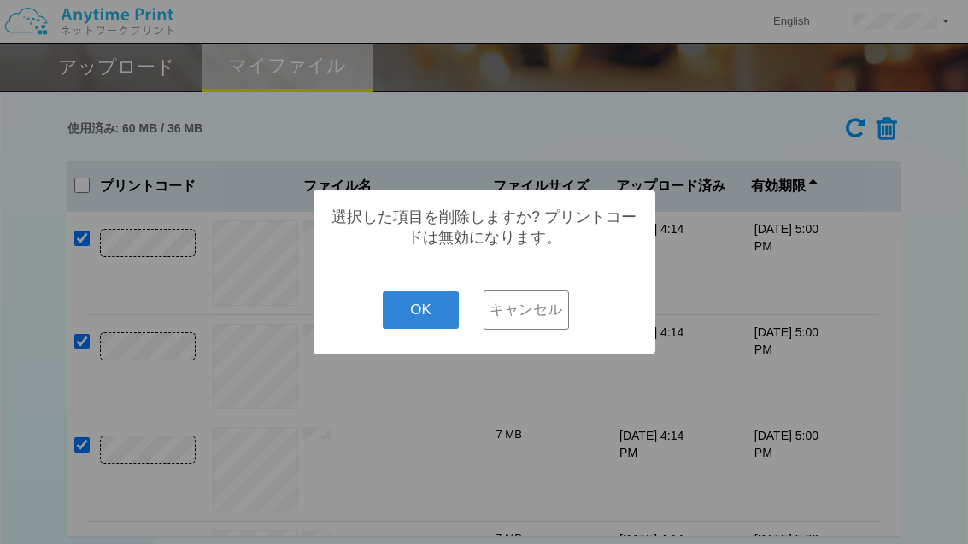
click at [413, 329] on button "OK" at bounding box center [421, 310] width 76 height 38
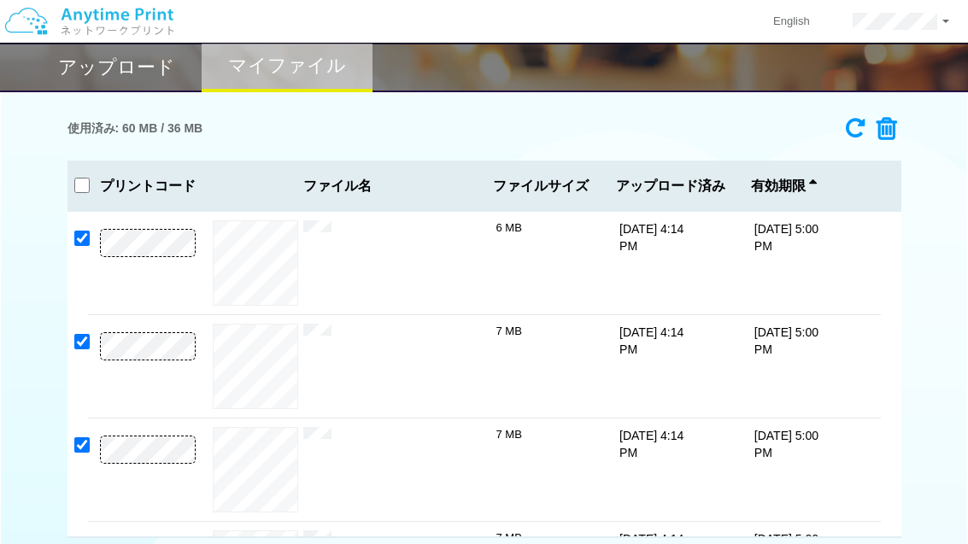
checkbox input "false"
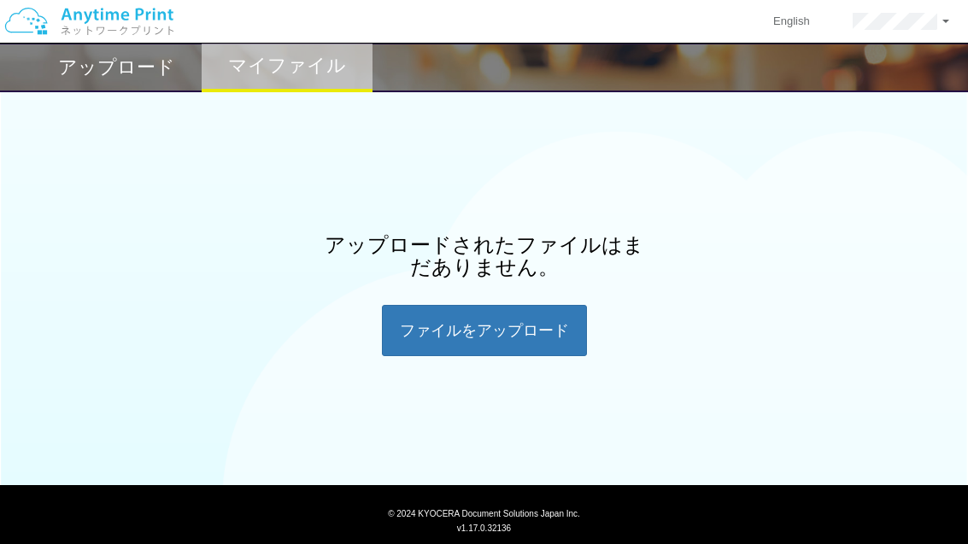
click at [503, 329] on div "ファイルを​​アップロード" at bounding box center [484, 330] width 205 height 51
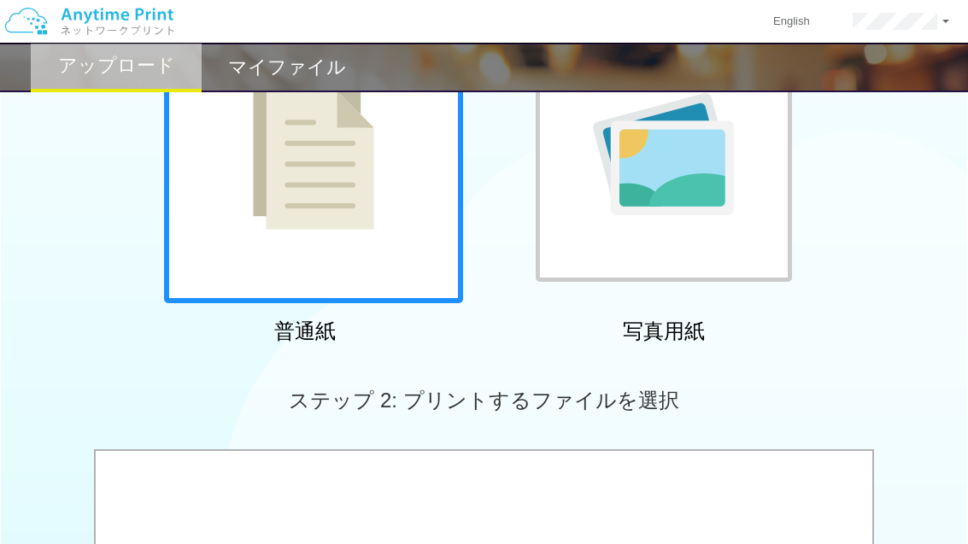
scroll to position [217, 0]
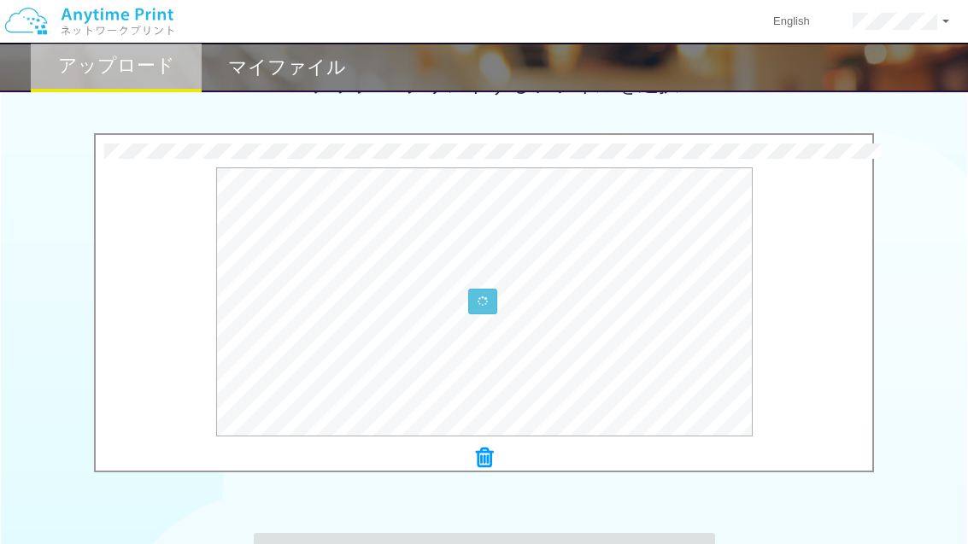
scroll to position [514, 0]
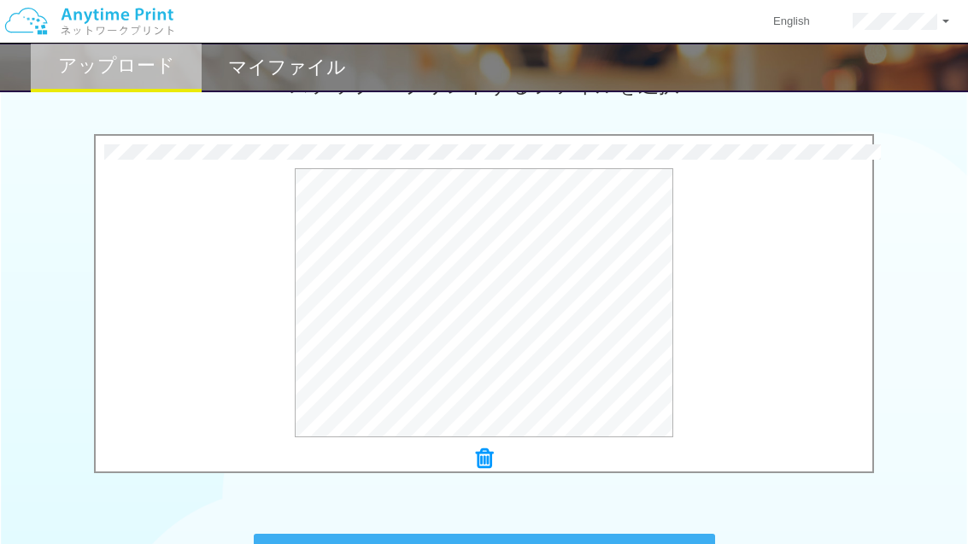
click at [0, 0] on button "プレビュー" at bounding box center [0, 0] width 0 height 0
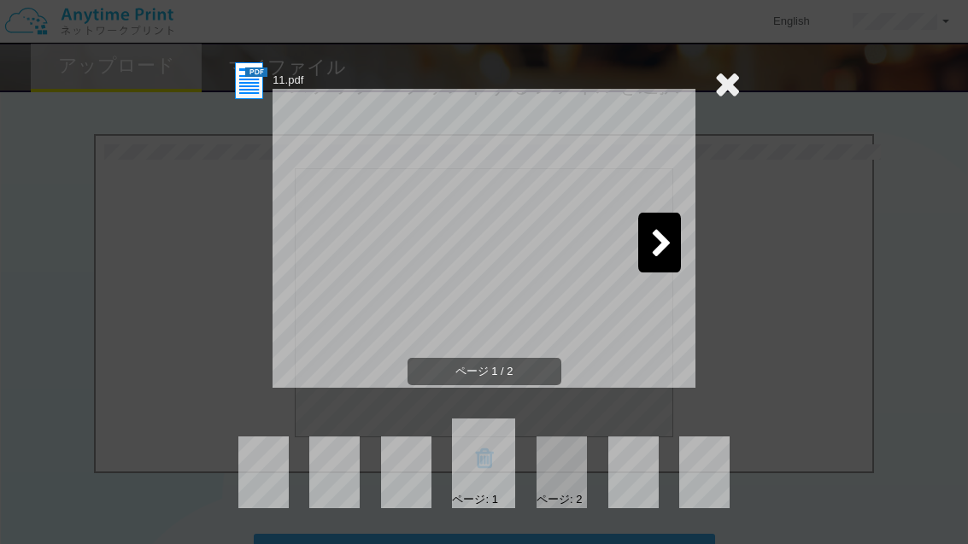
click at [672, 243] on div at bounding box center [659, 243] width 43 height 60
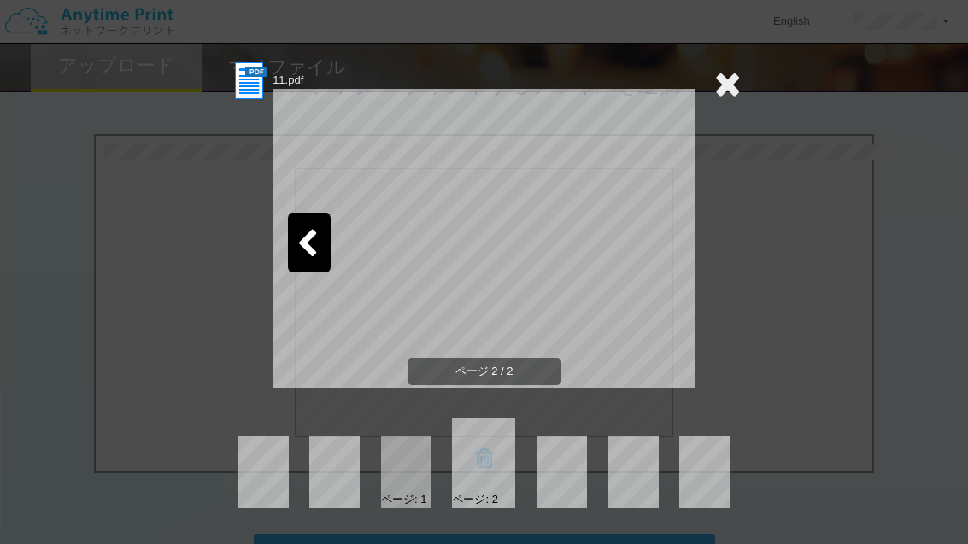
click at [730, 83] on icon at bounding box center [727, 84] width 26 height 34
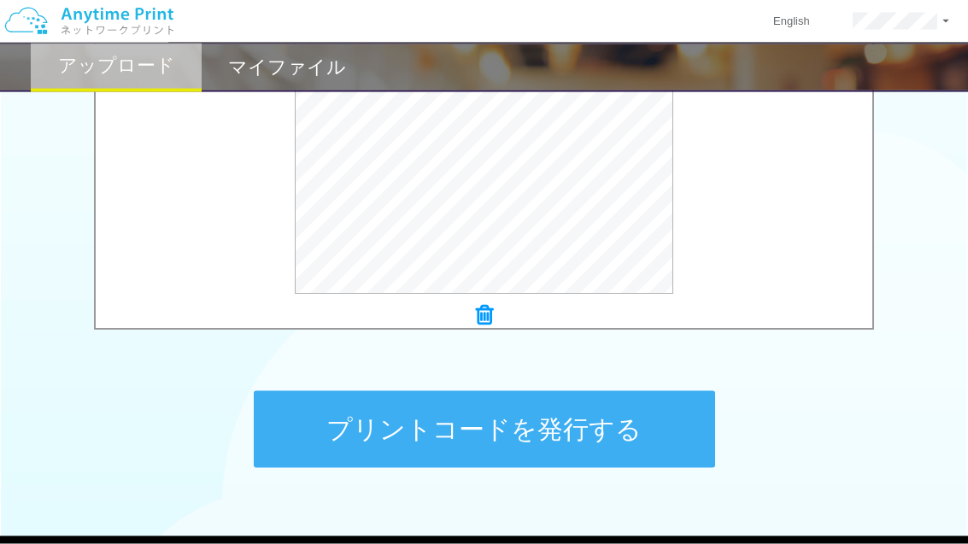
scroll to position [672, 0]
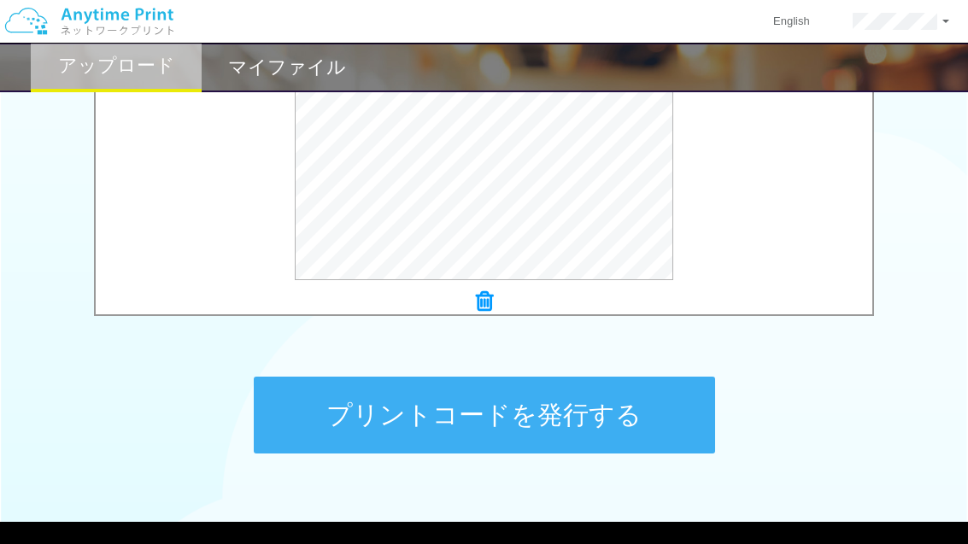
click at [622, 413] on button "プリントコードを発行する" at bounding box center [484, 415] width 461 height 77
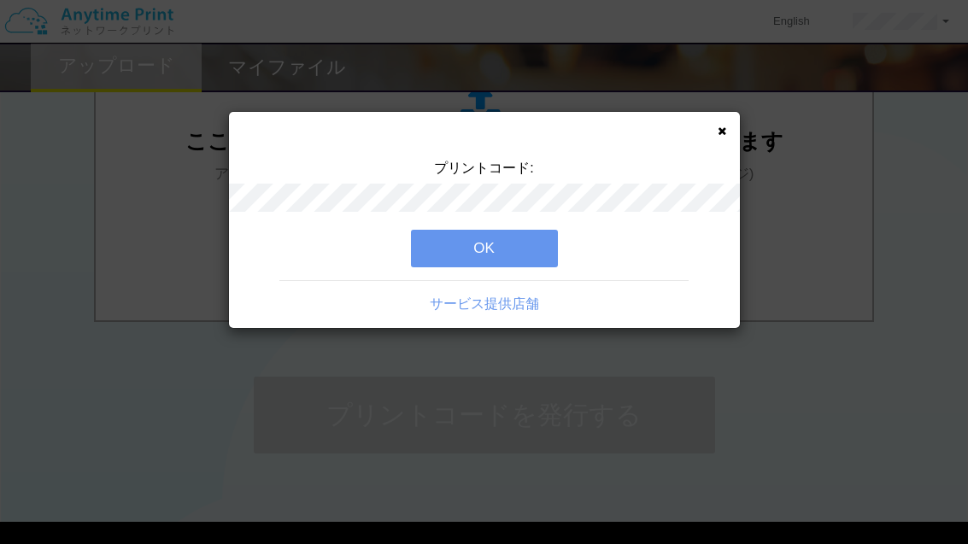
scroll to position [0, 0]
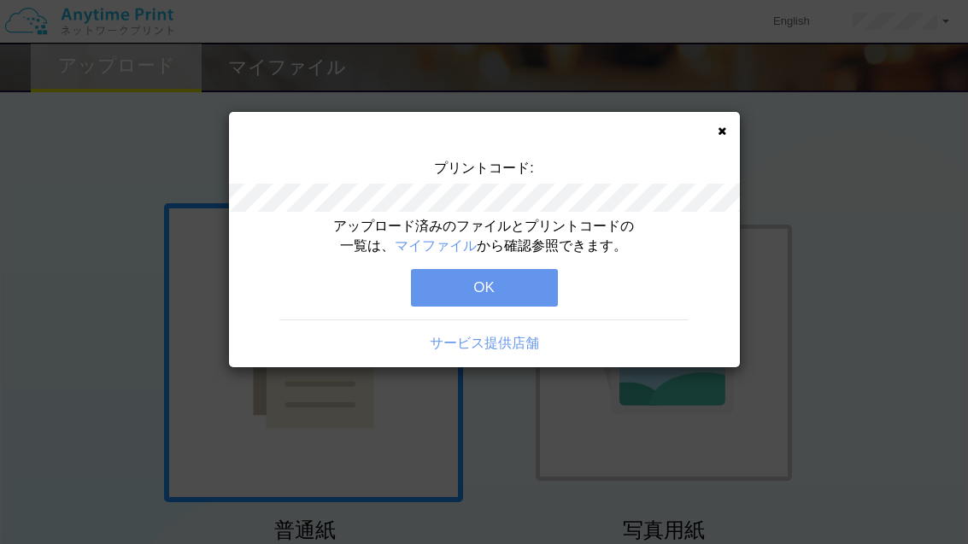
click at [497, 289] on button "OK" at bounding box center [484, 288] width 147 height 38
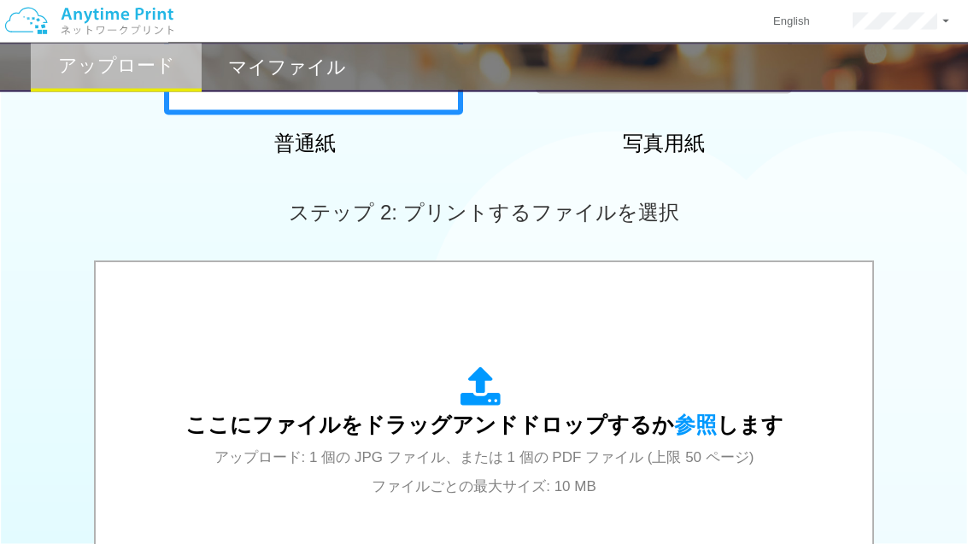
scroll to position [388, 0]
click at [561, 420] on span "ここにファイルをドラッグアンドドロップするか 参照 します" at bounding box center [484, 425] width 598 height 24
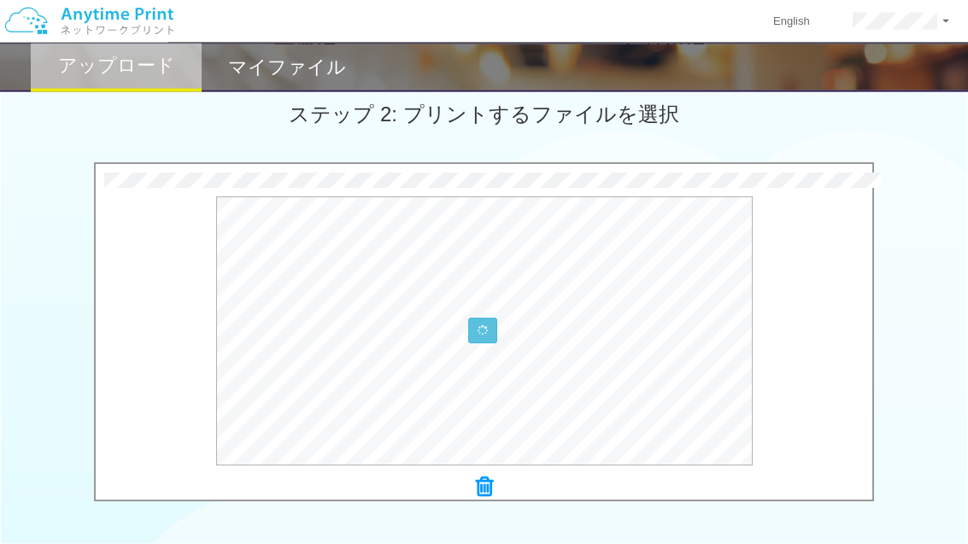
scroll to position [490, 0]
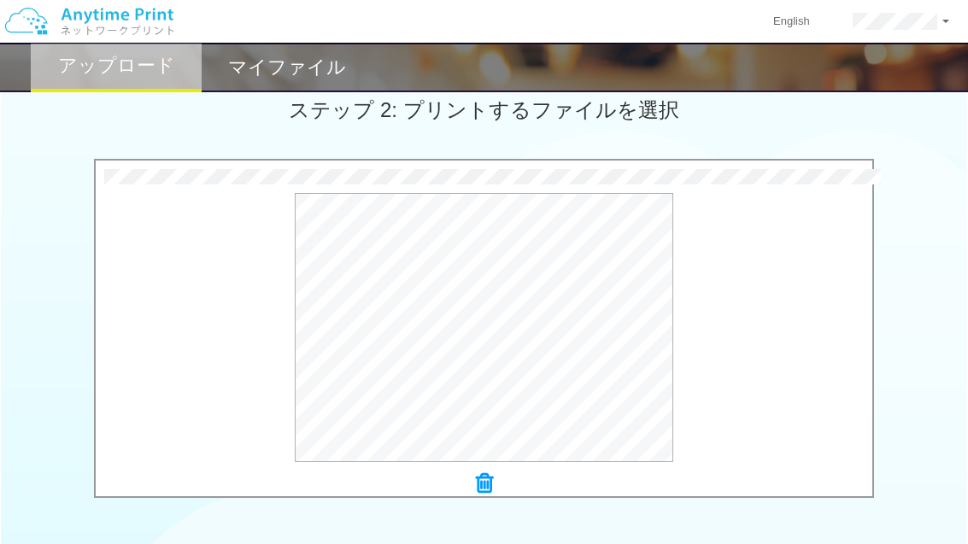
click at [0, 0] on button "プレビュー" at bounding box center [0, 0] width 0 height 0
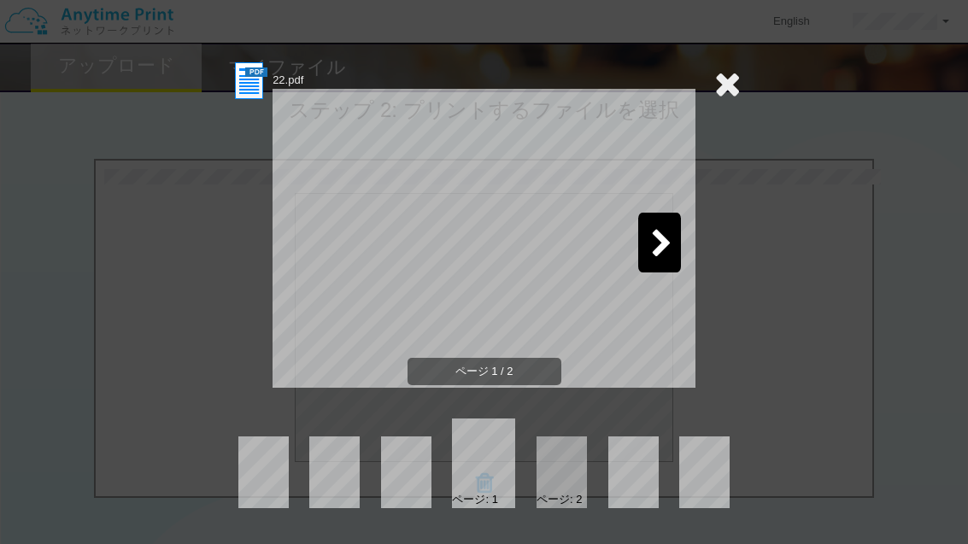
click at [662, 240] on icon at bounding box center [661, 245] width 21 height 30
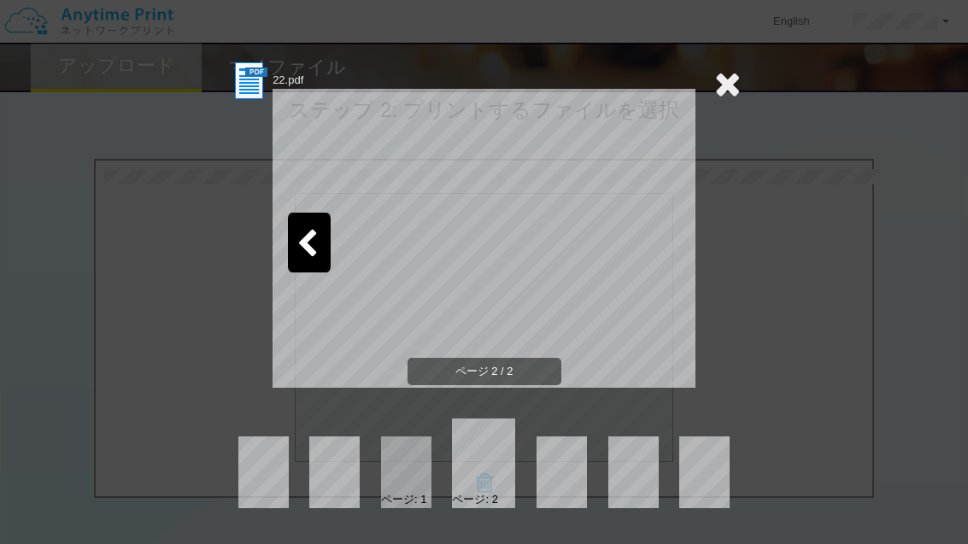
click at [730, 82] on icon at bounding box center [727, 84] width 26 height 34
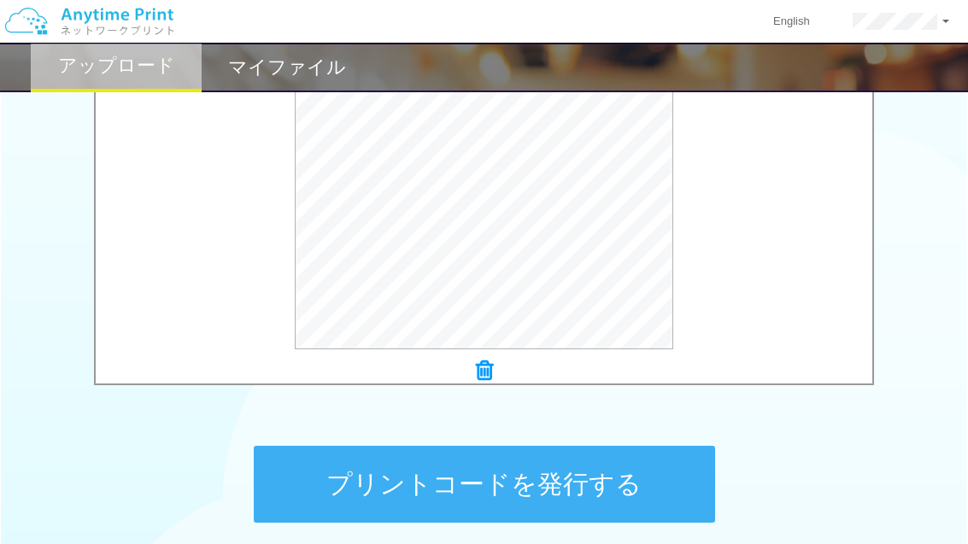
scroll to position [636, 0]
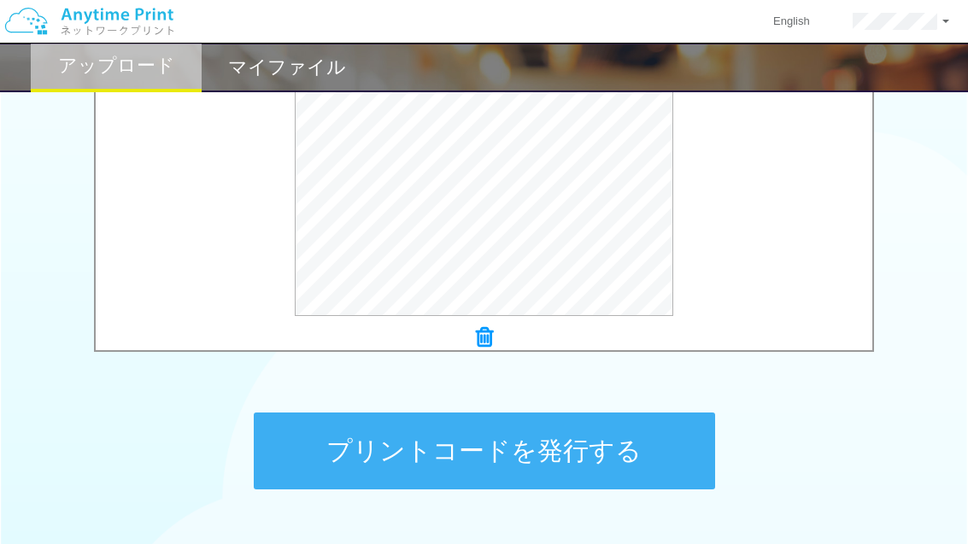
click at [619, 440] on button "プリントコードを発行する" at bounding box center [484, 451] width 461 height 77
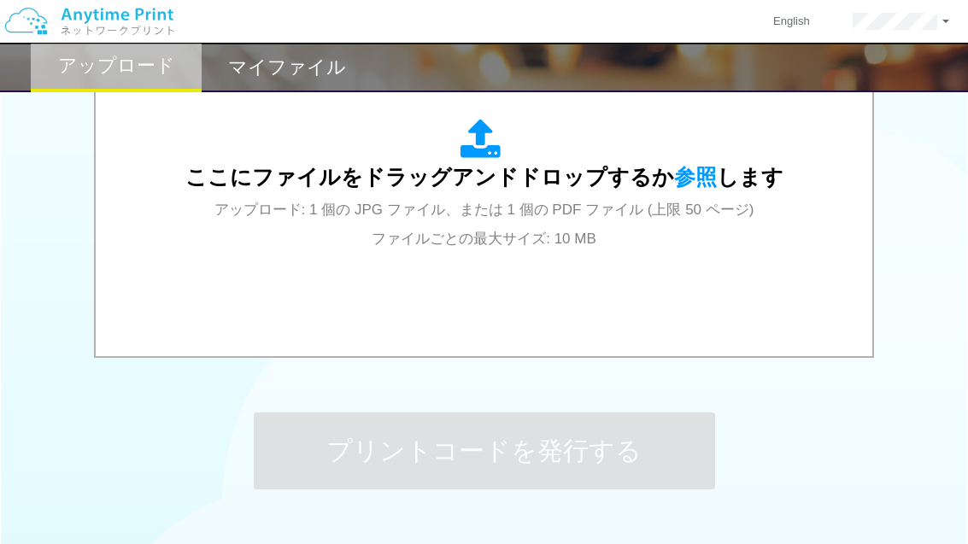
scroll to position [0, 0]
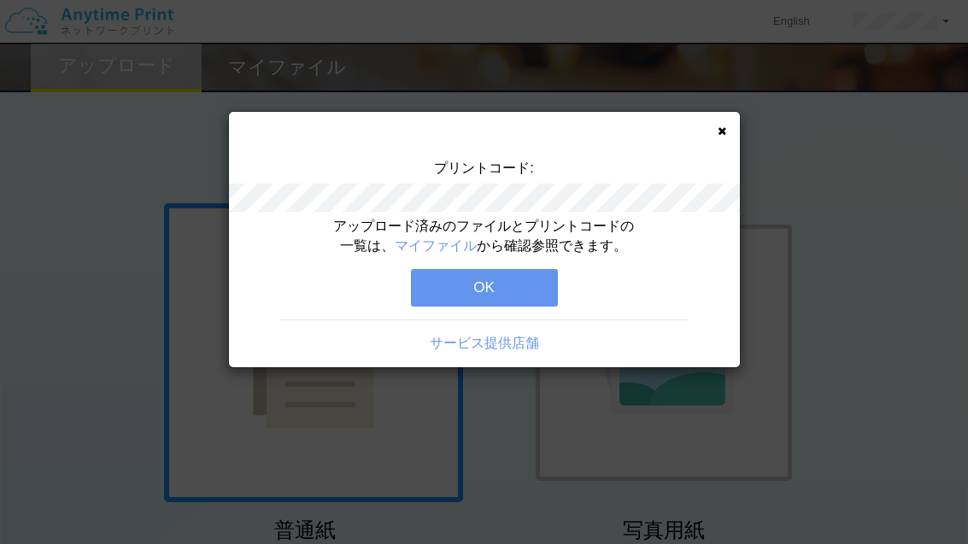
click at [478, 303] on button "OK" at bounding box center [484, 288] width 147 height 38
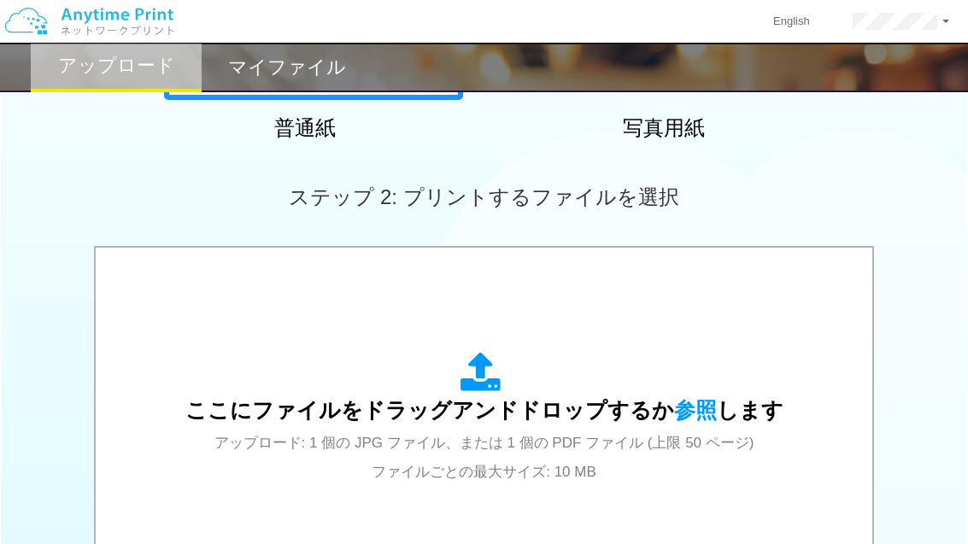
scroll to position [431, 0]
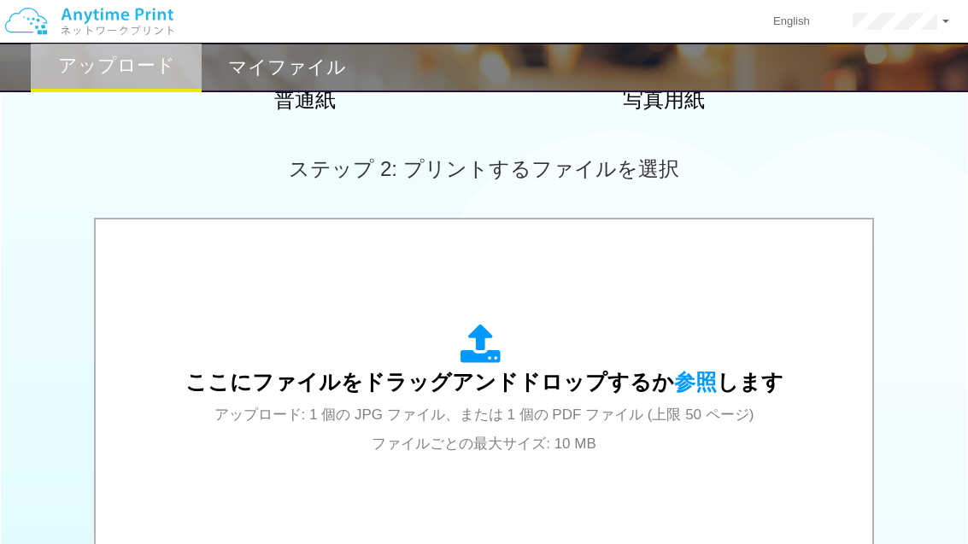
click at [654, 372] on span "ここにファイルをドラッグアンドドロップするか 参照 します" at bounding box center [484, 382] width 598 height 24
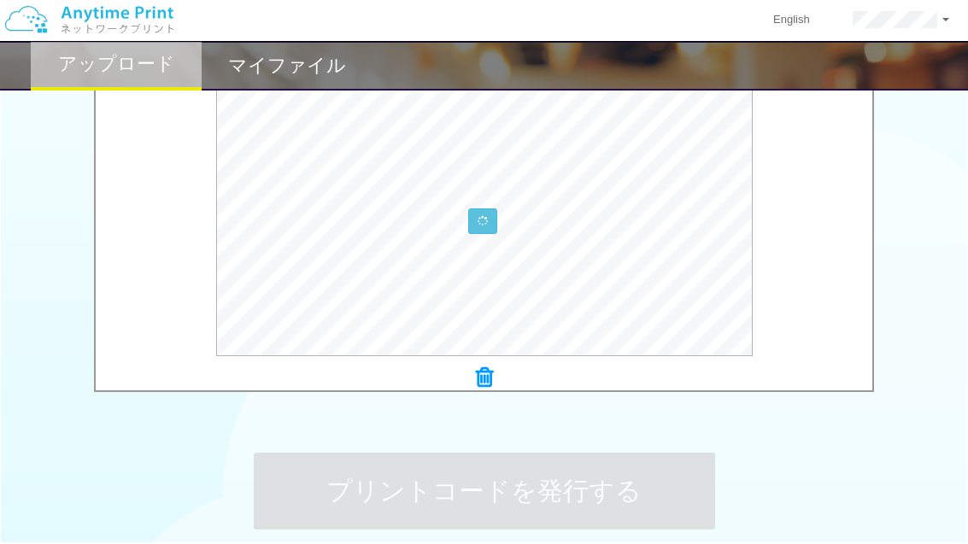
scroll to position [595, 0]
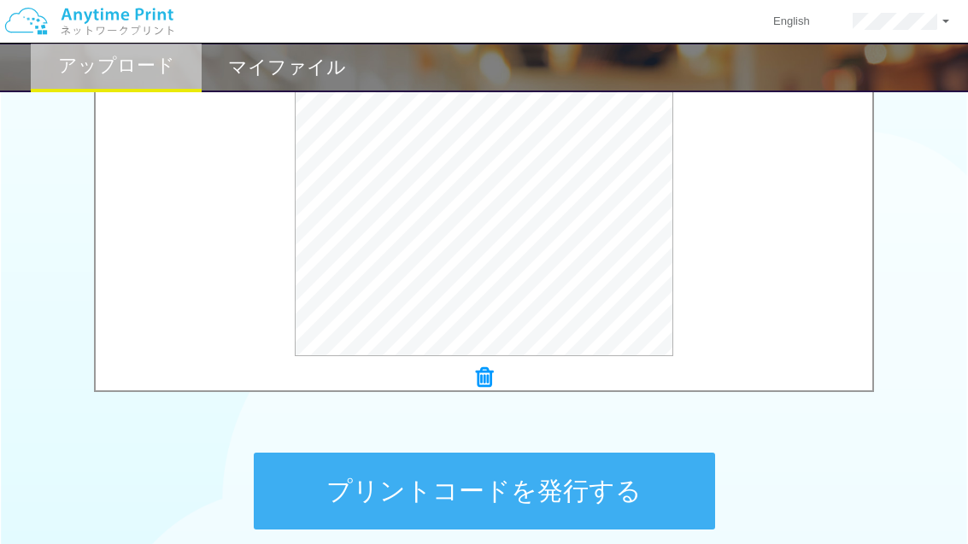
click at [548, 490] on button "プリントコードを発行する" at bounding box center [484, 491] width 461 height 77
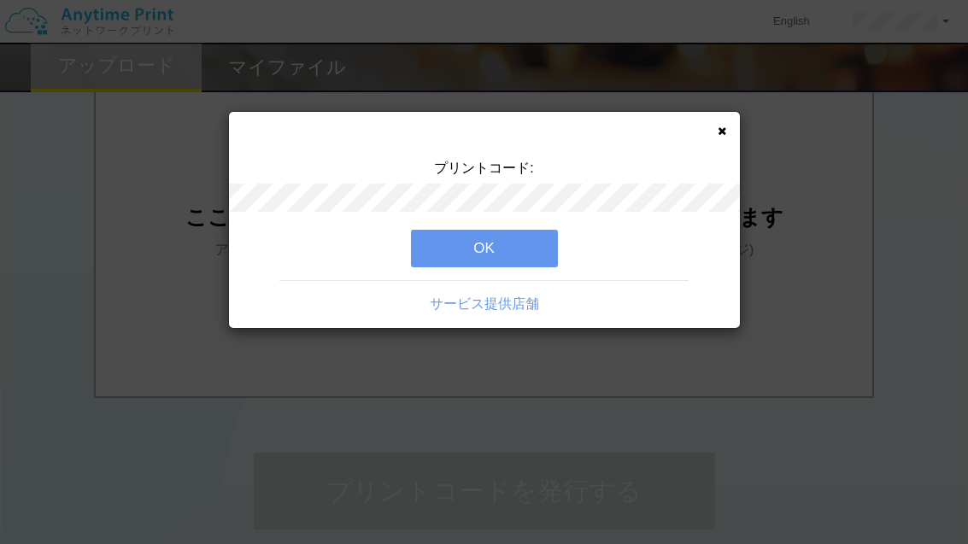
scroll to position [0, 0]
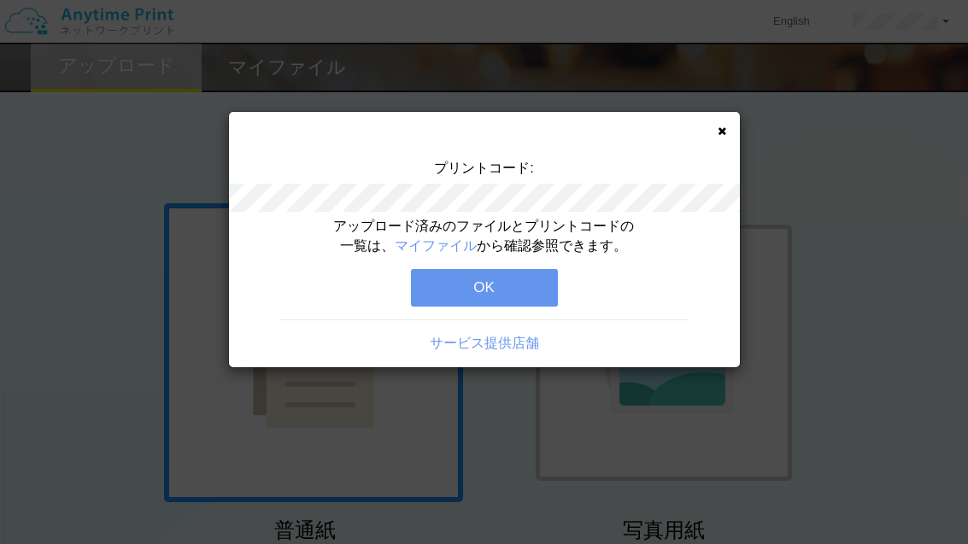
click at [718, 145] on div "プリントコード: アップロード済みのファイルとプリントコードの一覧は、 マイファイル から確認参照できます。 OK サービス提供店舗" at bounding box center [484, 239] width 511 height 255
click at [722, 135] on icon at bounding box center [722, 131] width 9 height 11
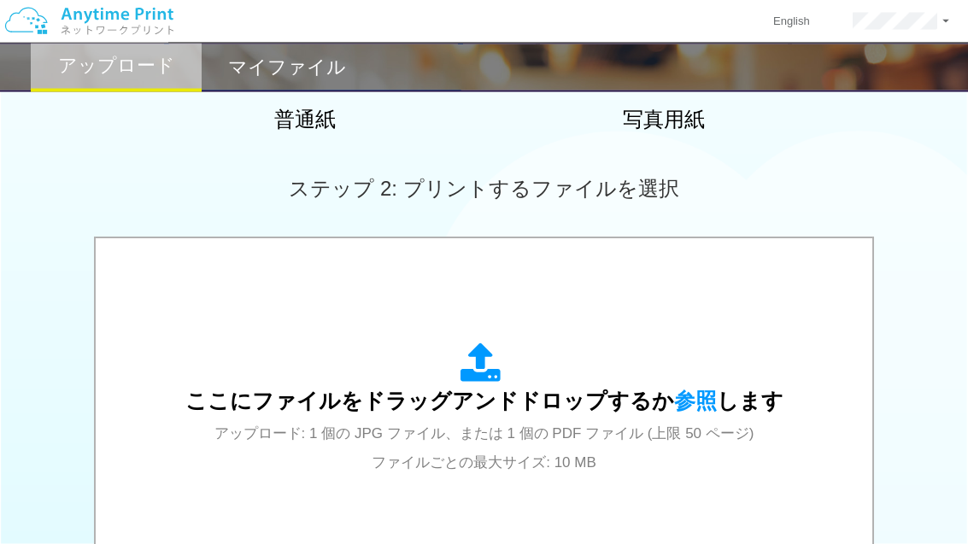
scroll to position [412, 0]
click at [591, 390] on span "ここにファイルをドラッグアンドドロップするか 参照 します" at bounding box center [484, 401] width 598 height 24
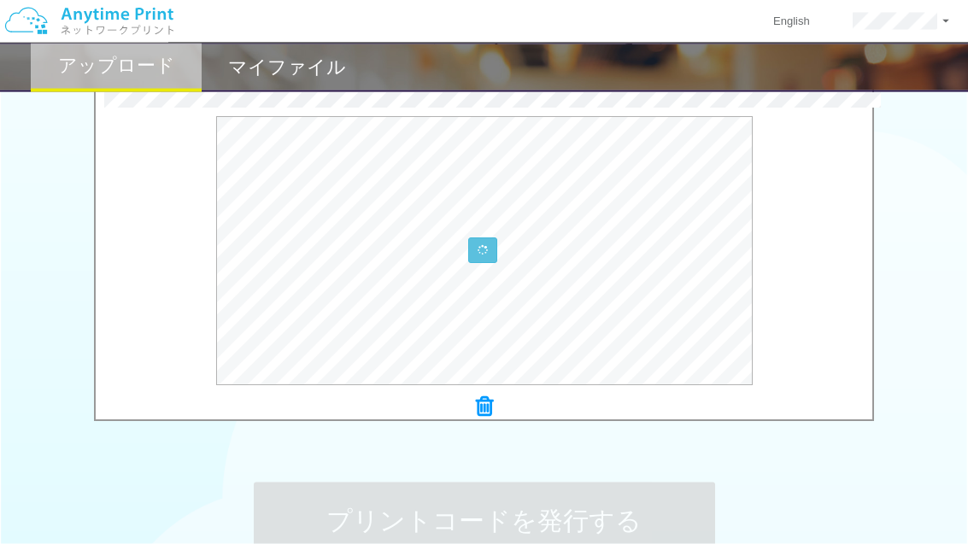
scroll to position [566, 0]
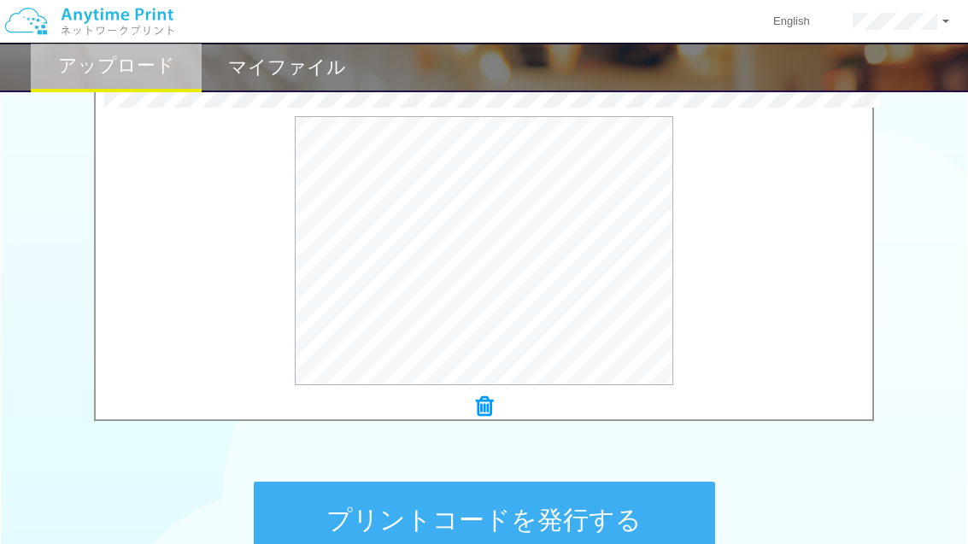
click at [0, 0] on button "プレビュー" at bounding box center [0, 0] width 0 height 0
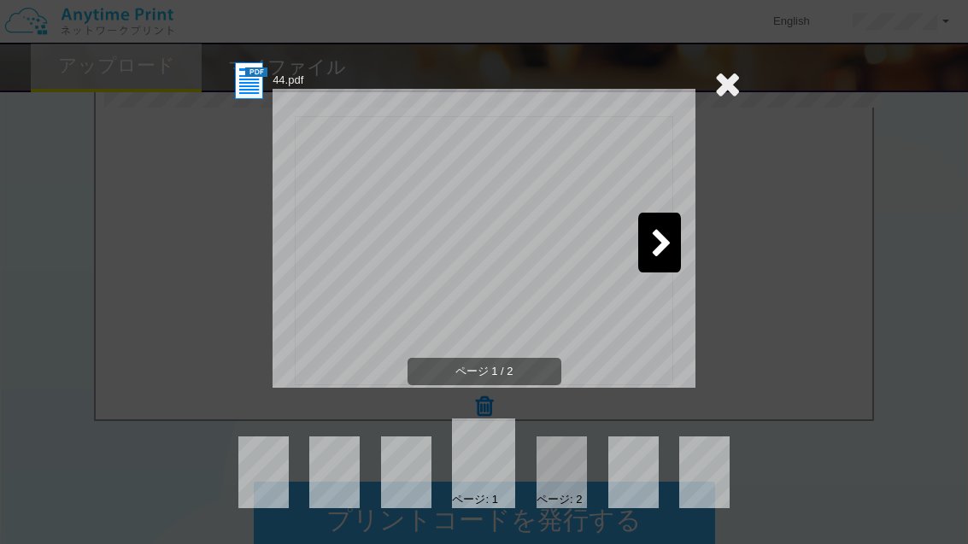
click at [656, 248] on icon at bounding box center [661, 245] width 21 height 30
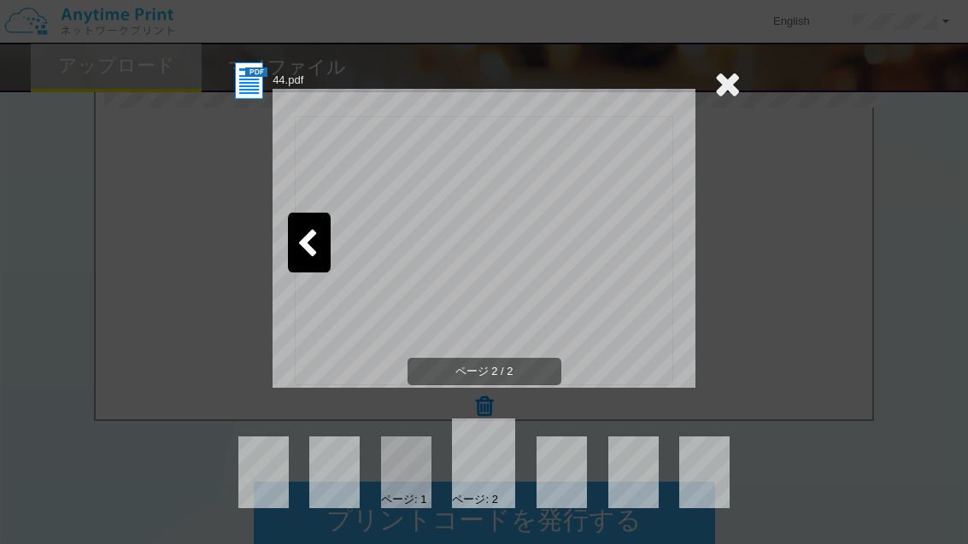
click at [719, 81] on icon at bounding box center [727, 84] width 26 height 34
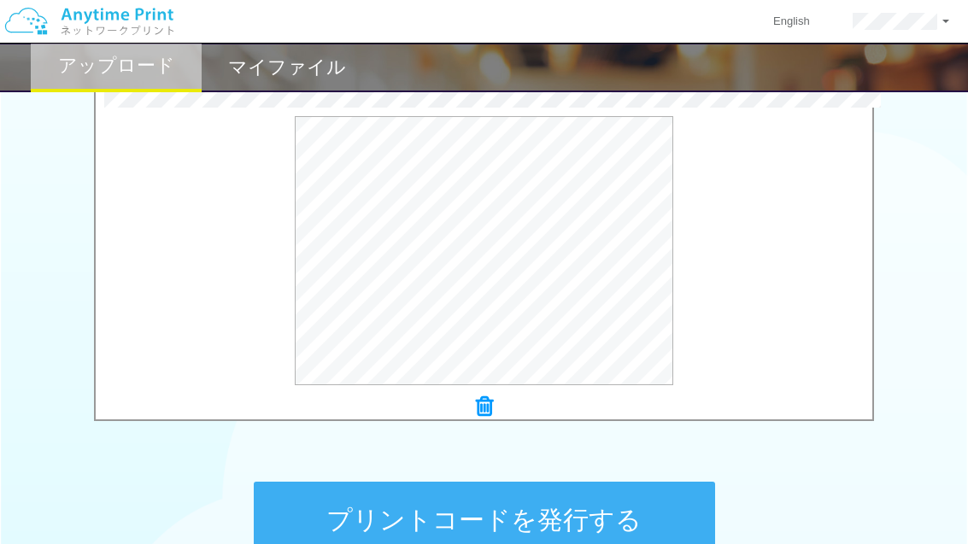
click at [584, 505] on button "プリントコードを発行する" at bounding box center [484, 520] width 461 height 77
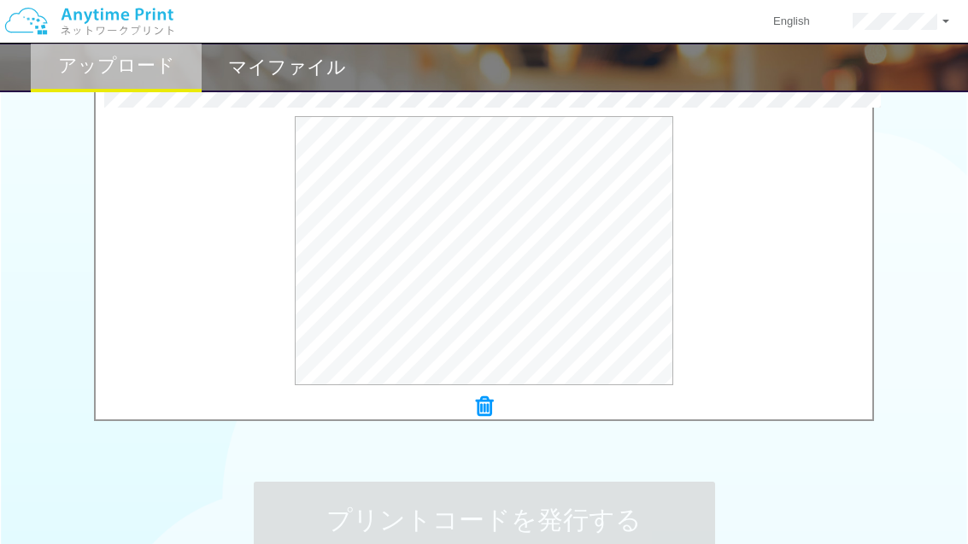
scroll to position [0, 0]
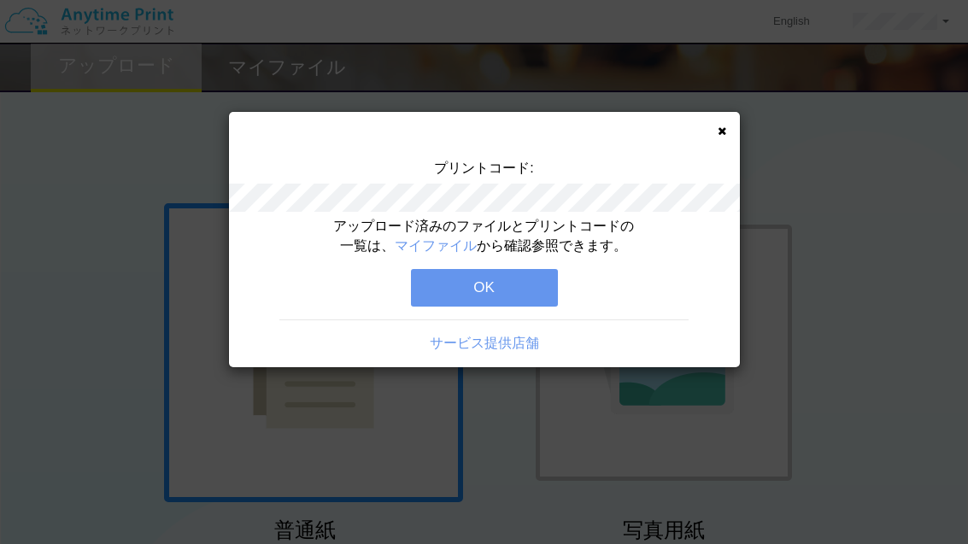
click at [730, 130] on div "プリントコード: アップロード済みのファイルとプリントコードの一覧は、 マイファイル から確認参照できます。 OK サービス提供店舗" at bounding box center [484, 239] width 511 height 255
click at [521, 288] on button "OK" at bounding box center [484, 288] width 147 height 38
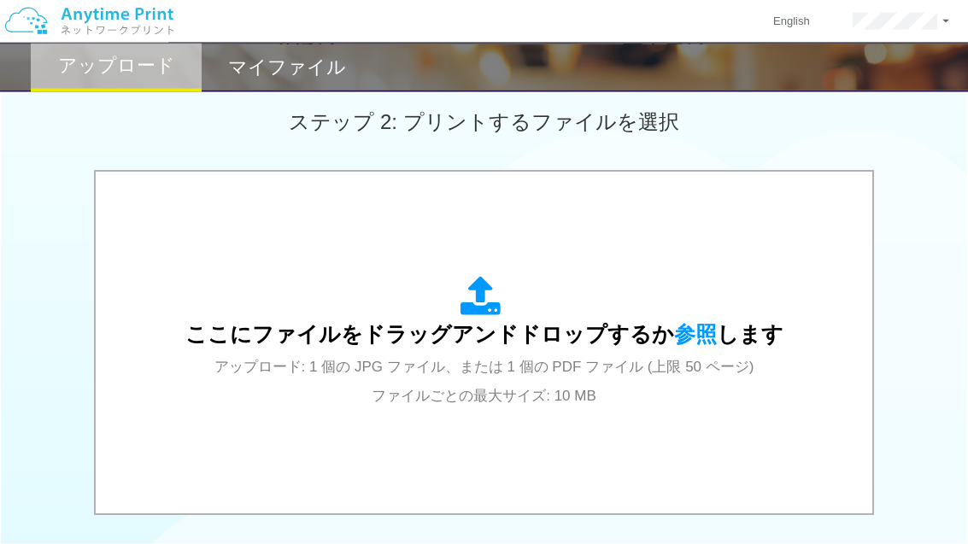
scroll to position [478, 0]
click at [623, 368] on span "アップロード: 1 個の JPG ファイル、または 1 個の PDF ファイル (上限 50 ページ) ファイルごとの最大サイズ: 10 MB" at bounding box center [484, 381] width 540 height 45
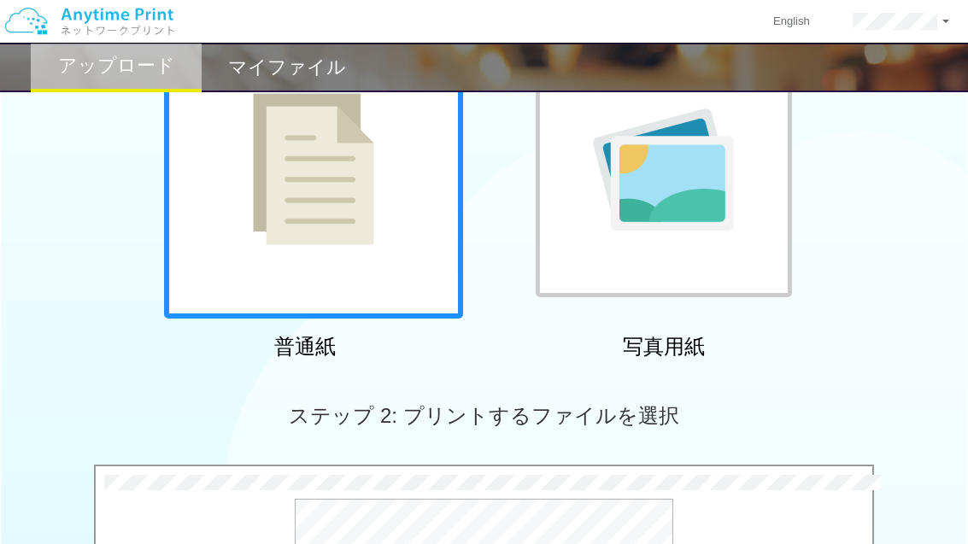
scroll to position [0, 0]
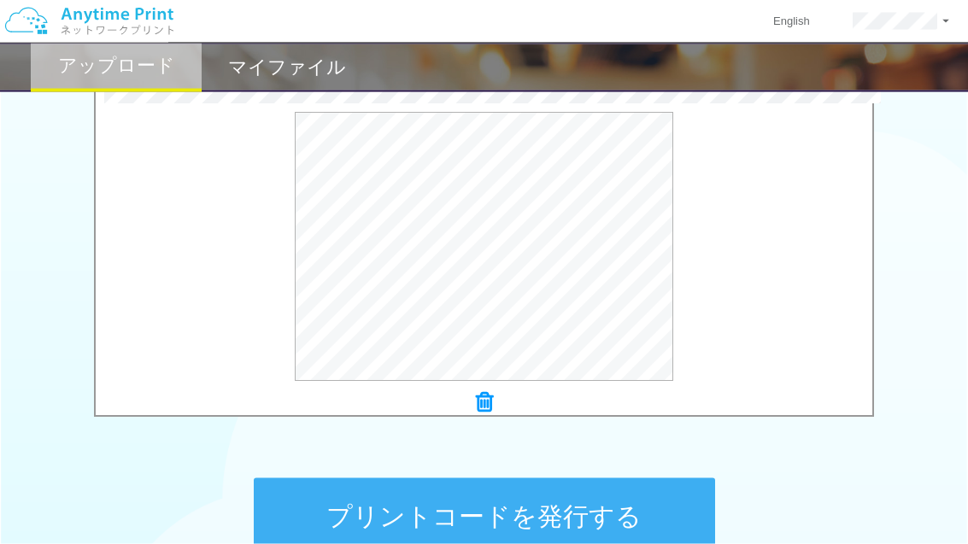
click at [610, 518] on button "プリントコードを発行する" at bounding box center [484, 516] width 461 height 77
